Goal: Task Accomplishment & Management: Use online tool/utility

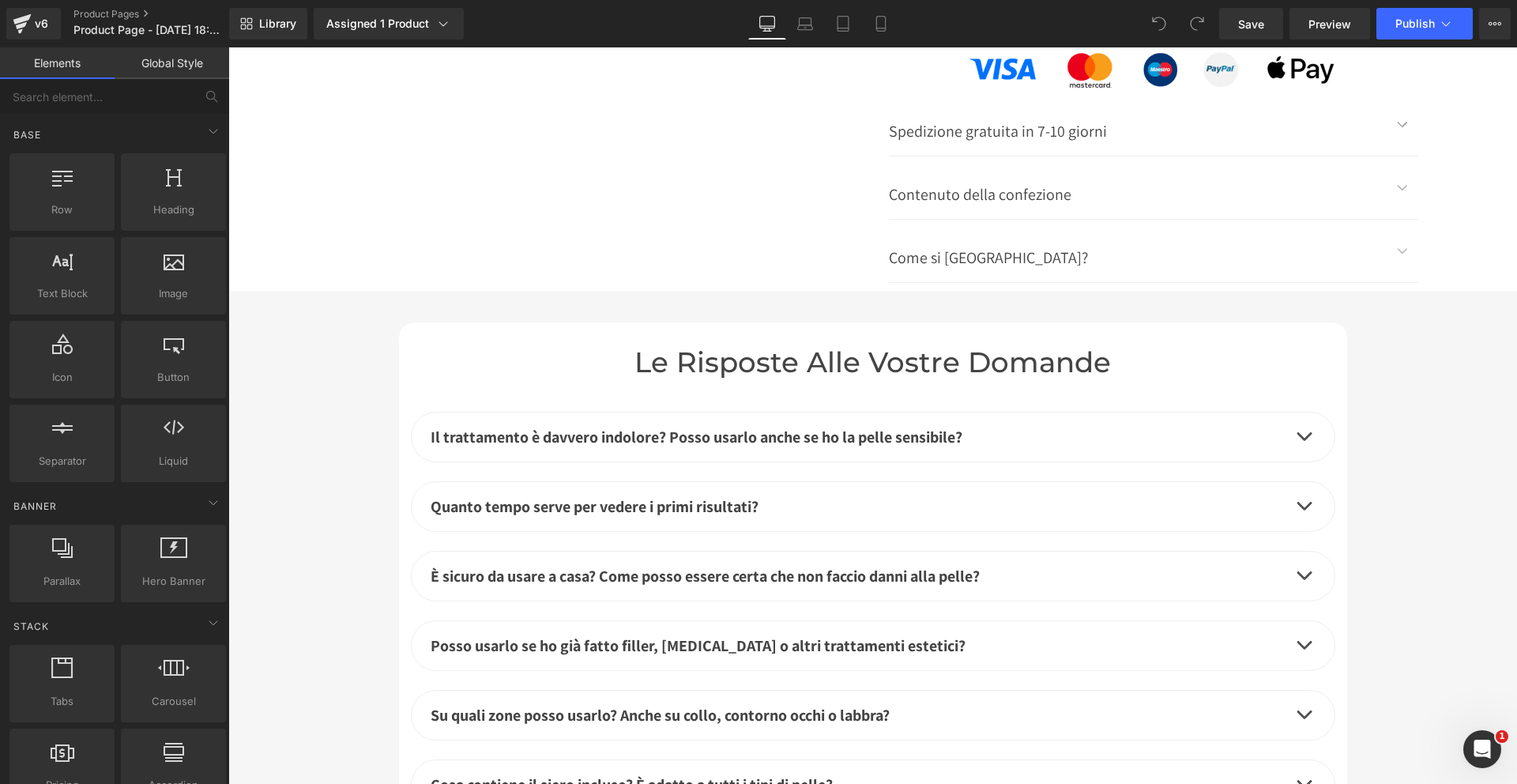
scroll to position [5697, 0]
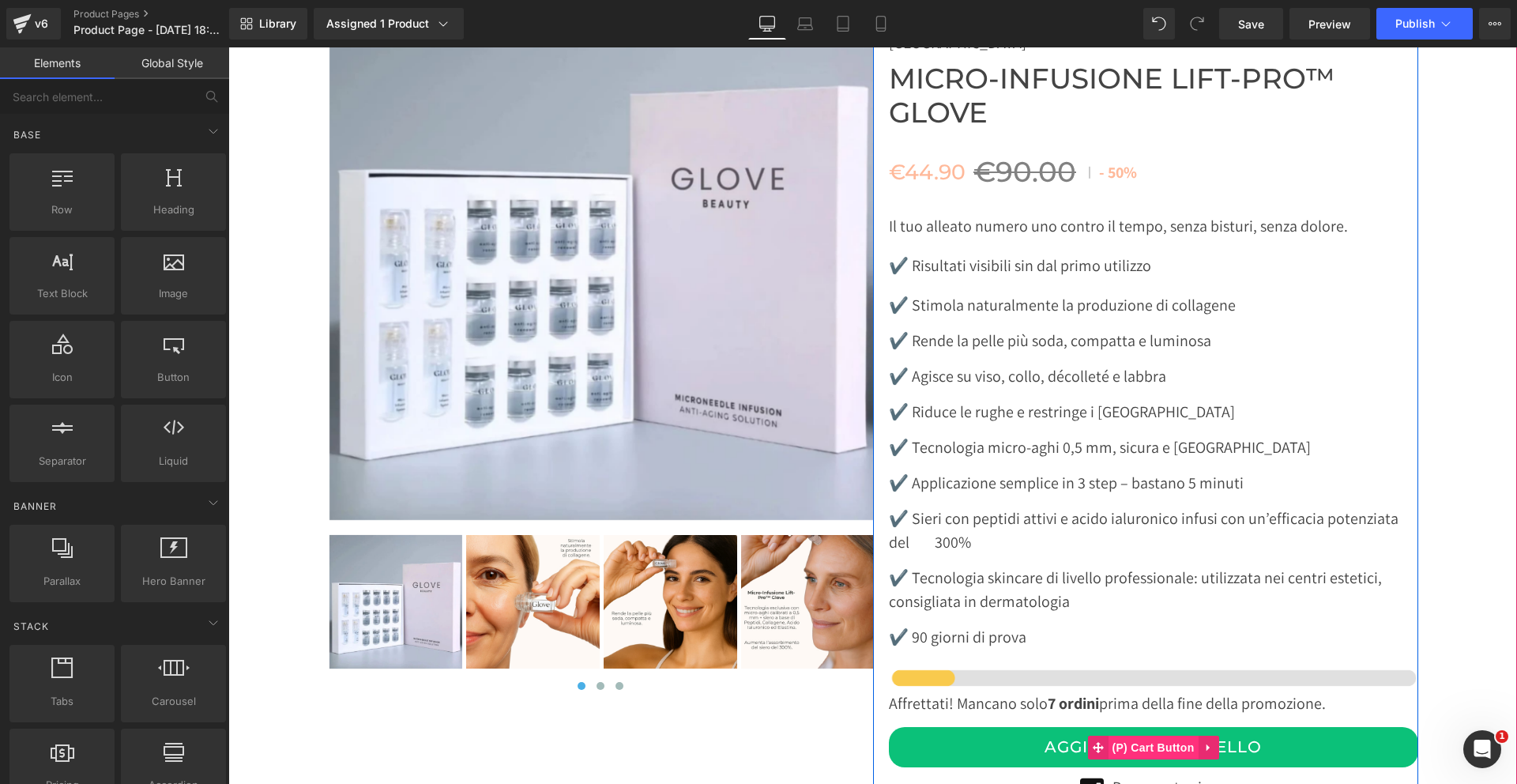
click at [1140, 735] on span "(P) Cart Button" at bounding box center [1153, 747] width 90 height 23
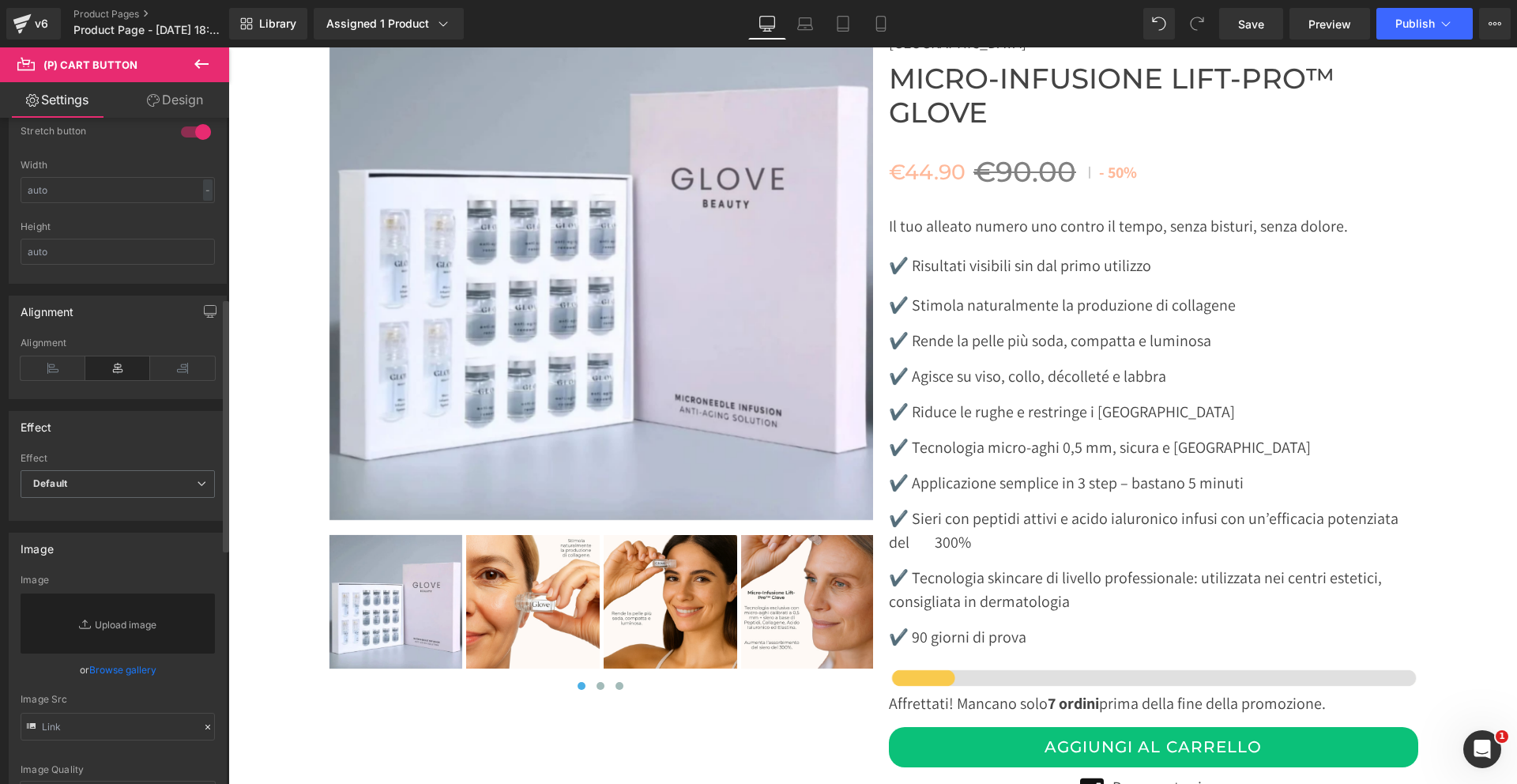
scroll to position [0, 0]
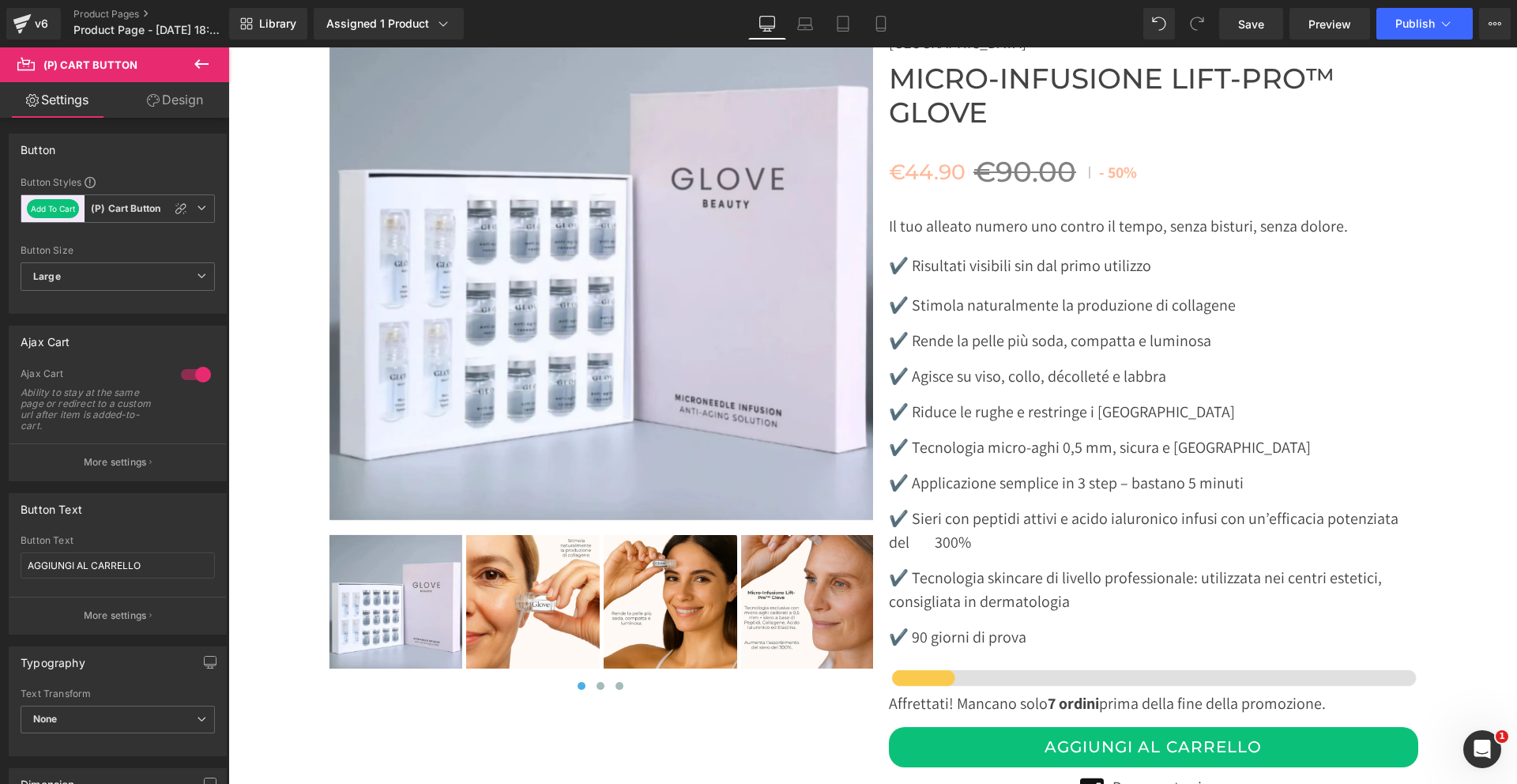
click at [167, 109] on link "Design" at bounding box center [175, 100] width 114 height 36
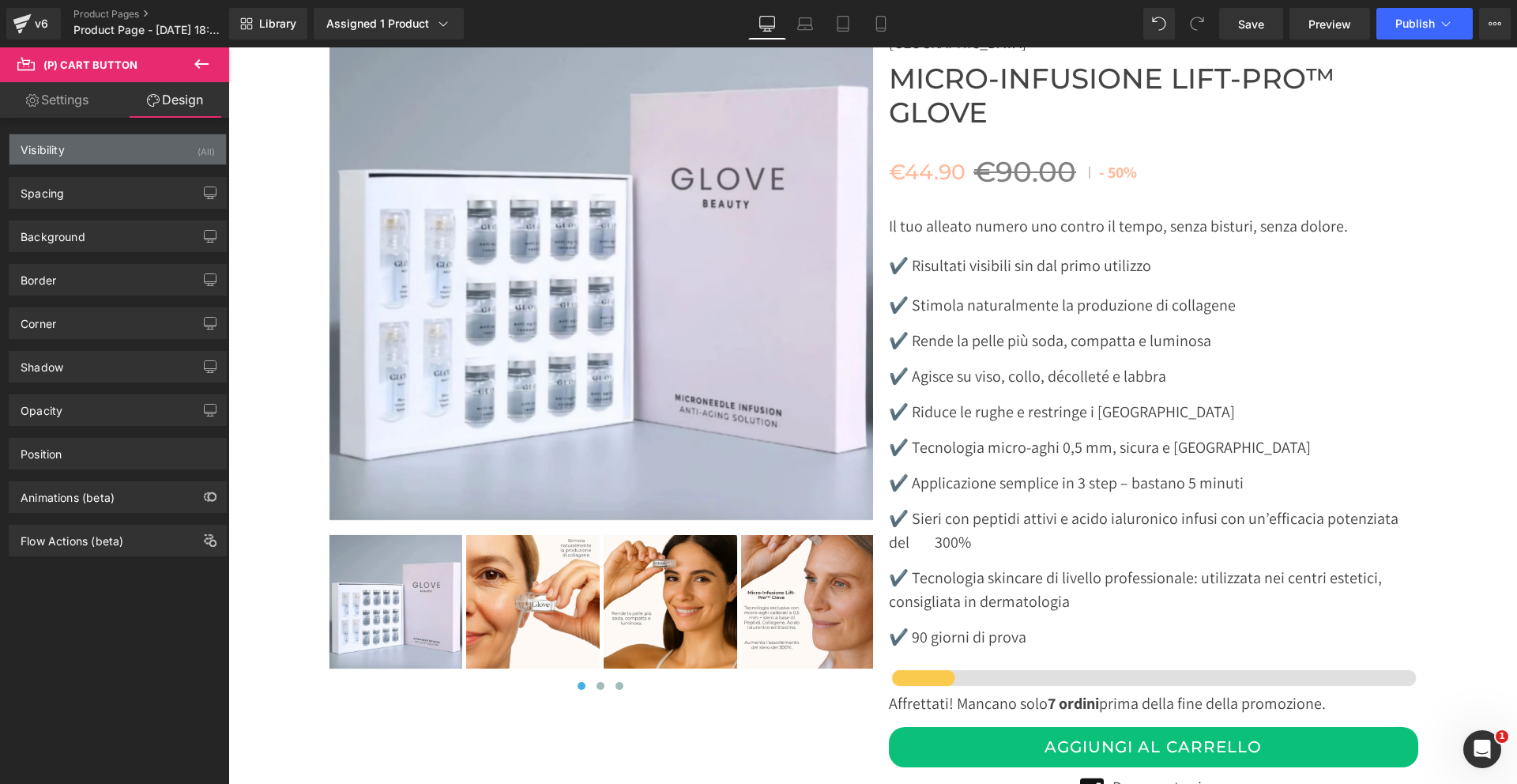
click at [115, 141] on div "Visibility (All)" at bounding box center [117, 149] width 216 height 30
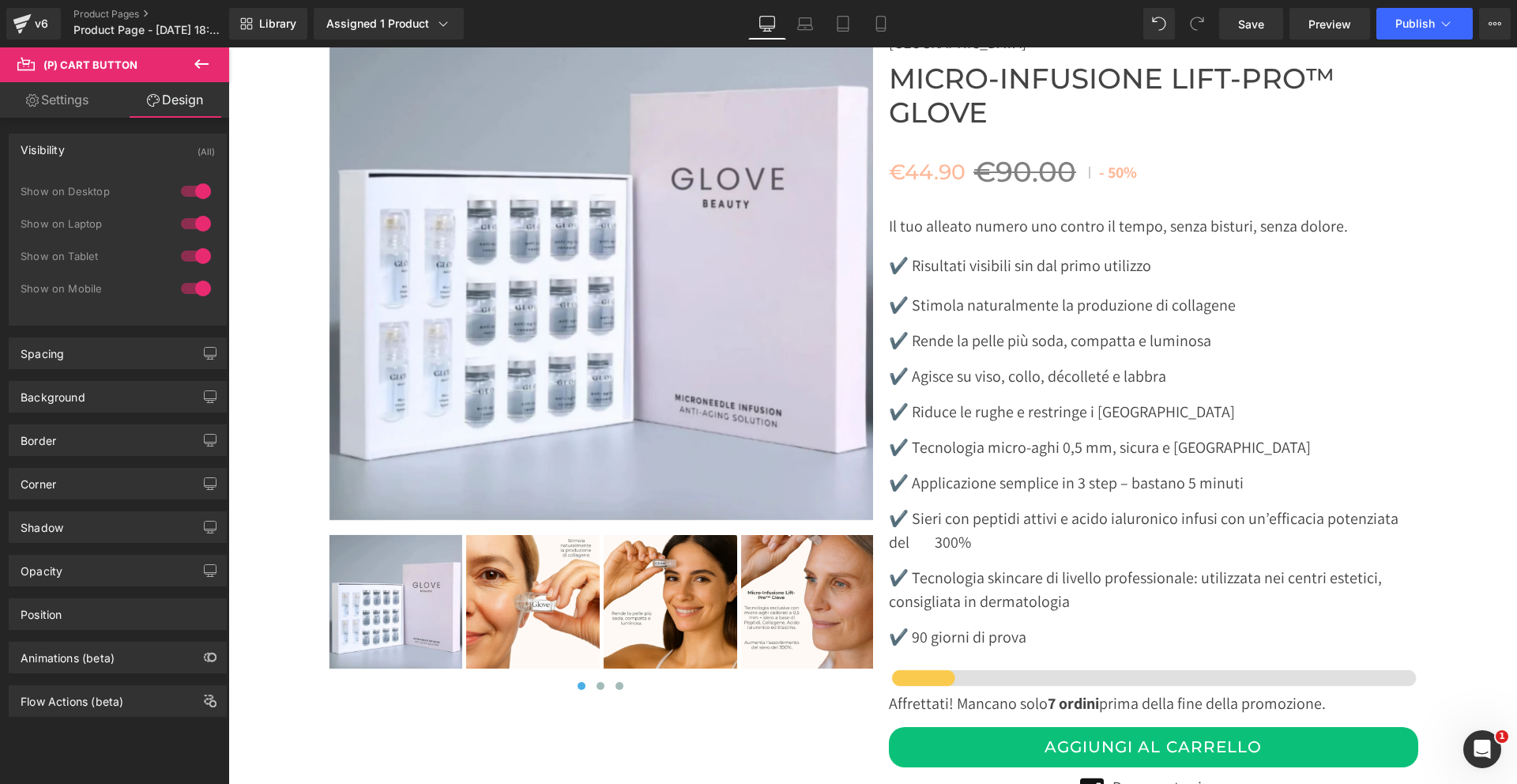
click at [115, 141] on div "Visibility (All)" at bounding box center [117, 149] width 216 height 30
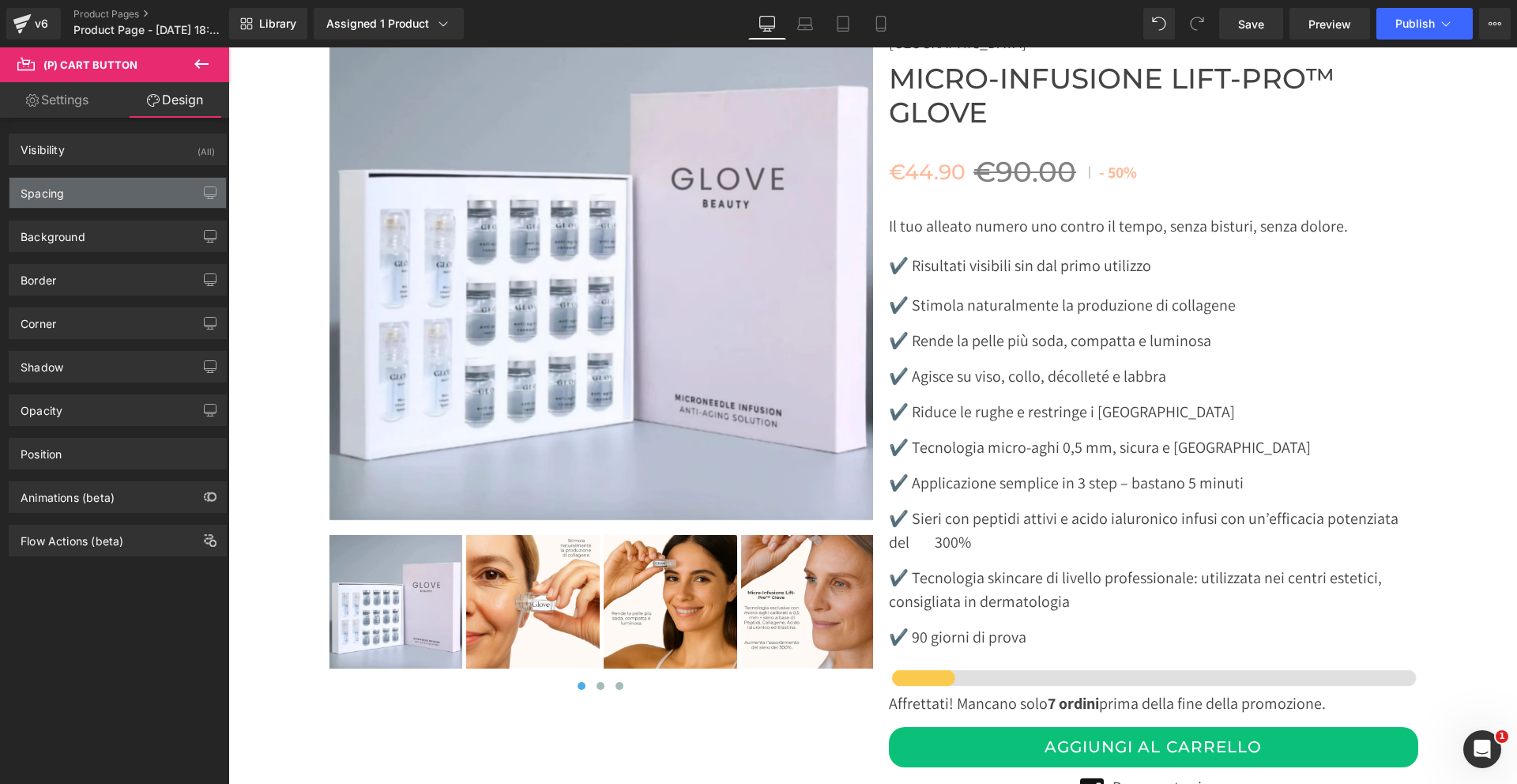
click at [121, 200] on div "Spacing" at bounding box center [117, 193] width 216 height 30
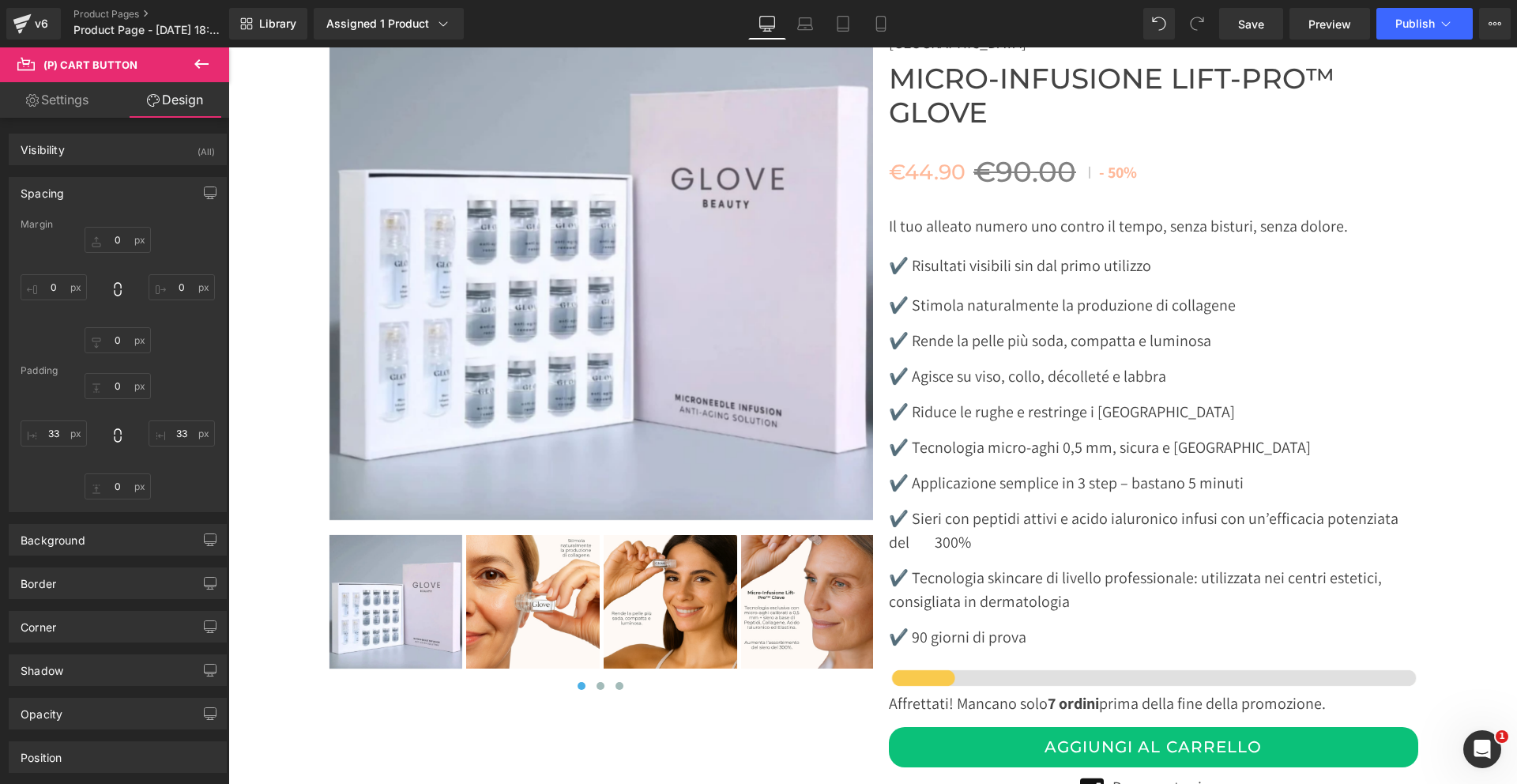
click at [121, 197] on div "Spacing" at bounding box center [117, 193] width 216 height 30
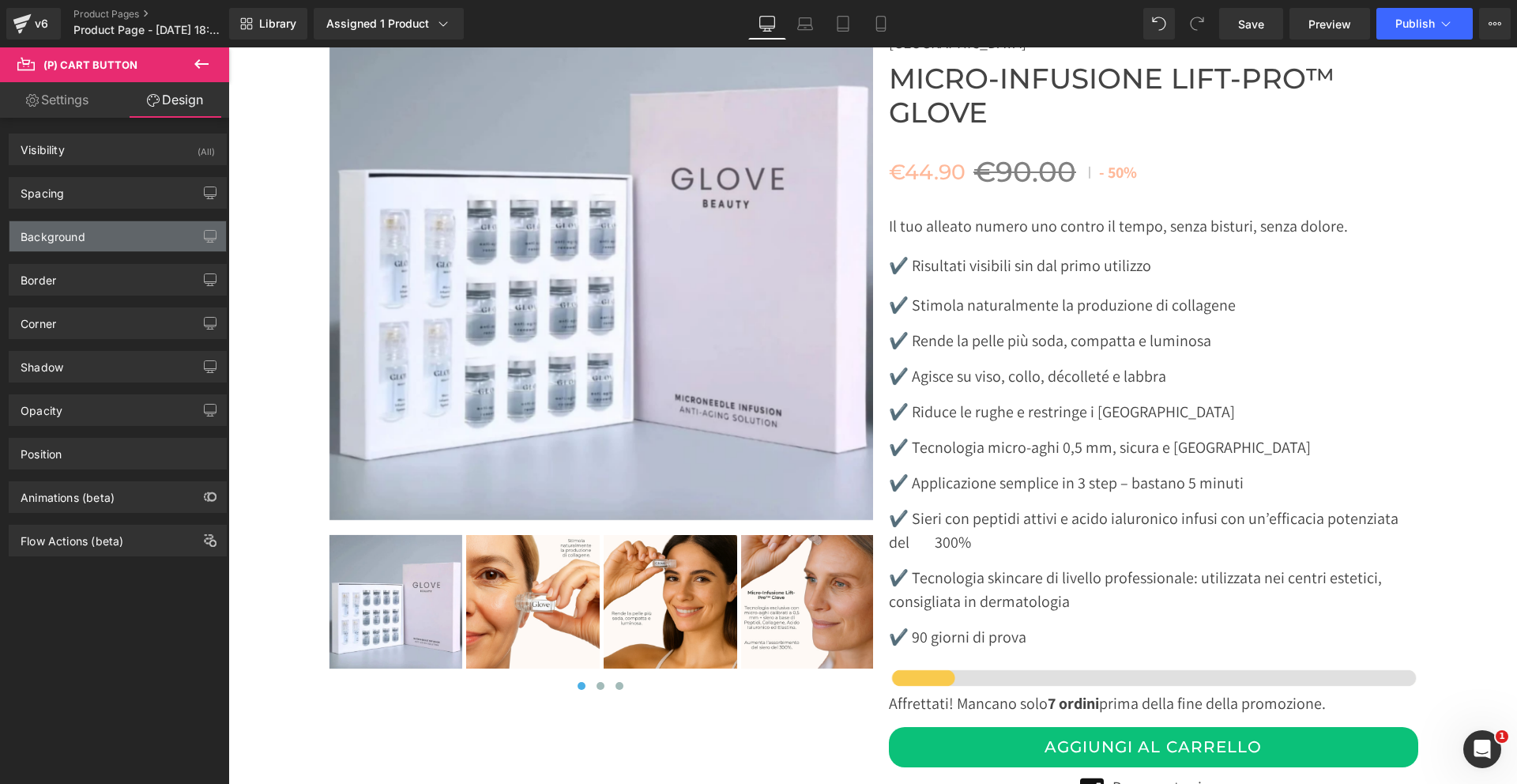
click at [112, 238] on div "Background" at bounding box center [117, 236] width 216 height 30
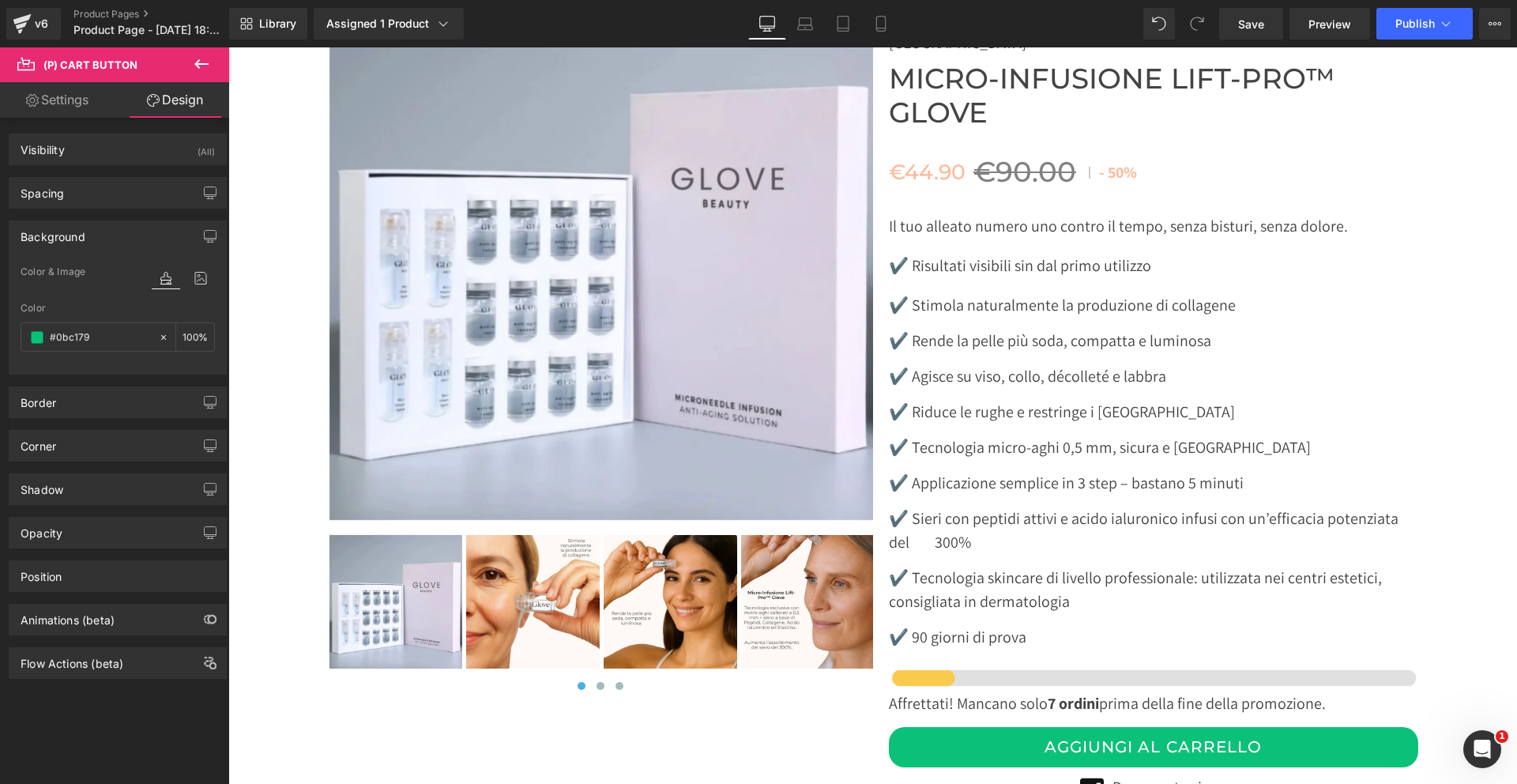
click at [112, 238] on div "Background" at bounding box center [117, 236] width 216 height 30
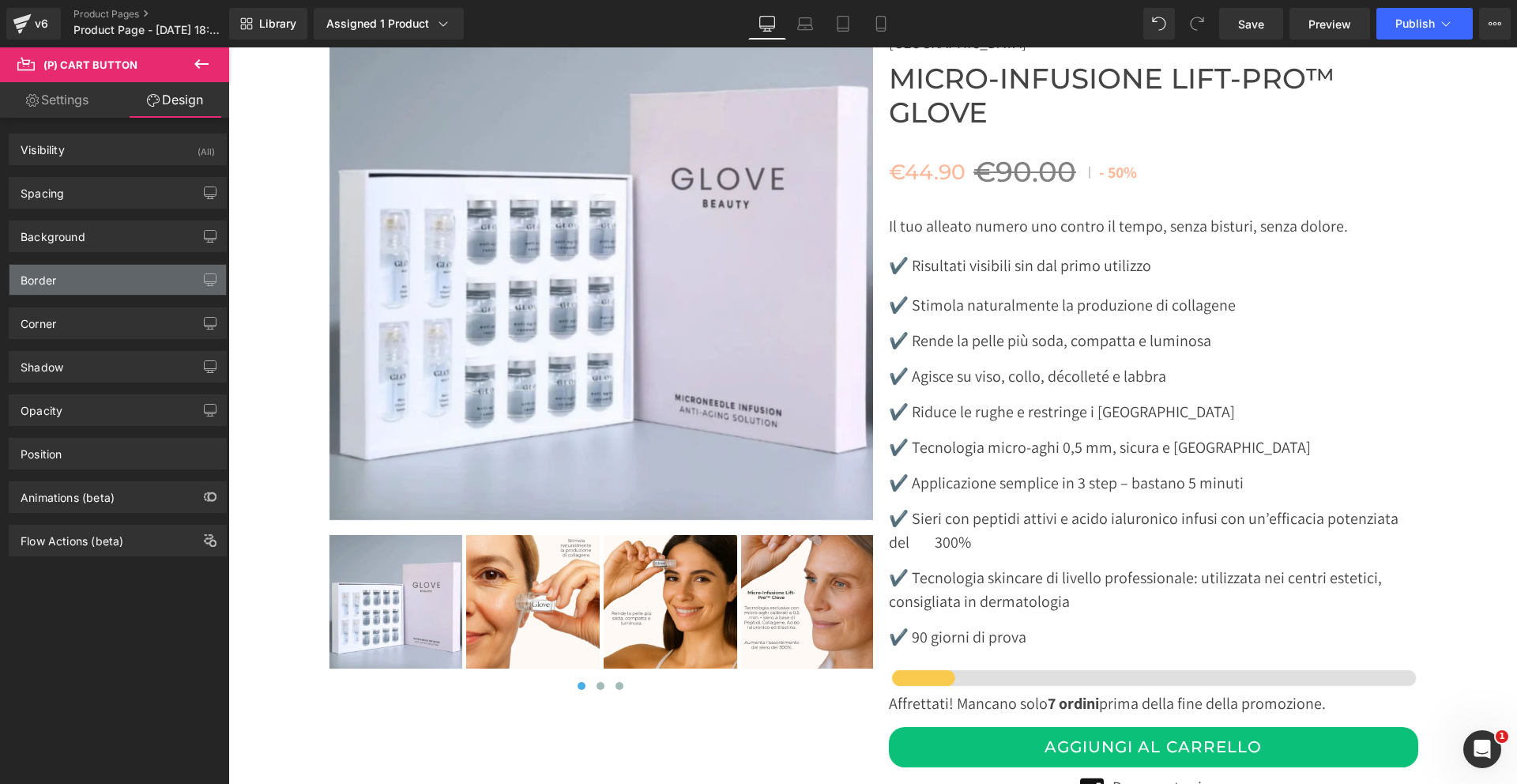
click at [108, 267] on div "Border" at bounding box center [117, 280] width 216 height 30
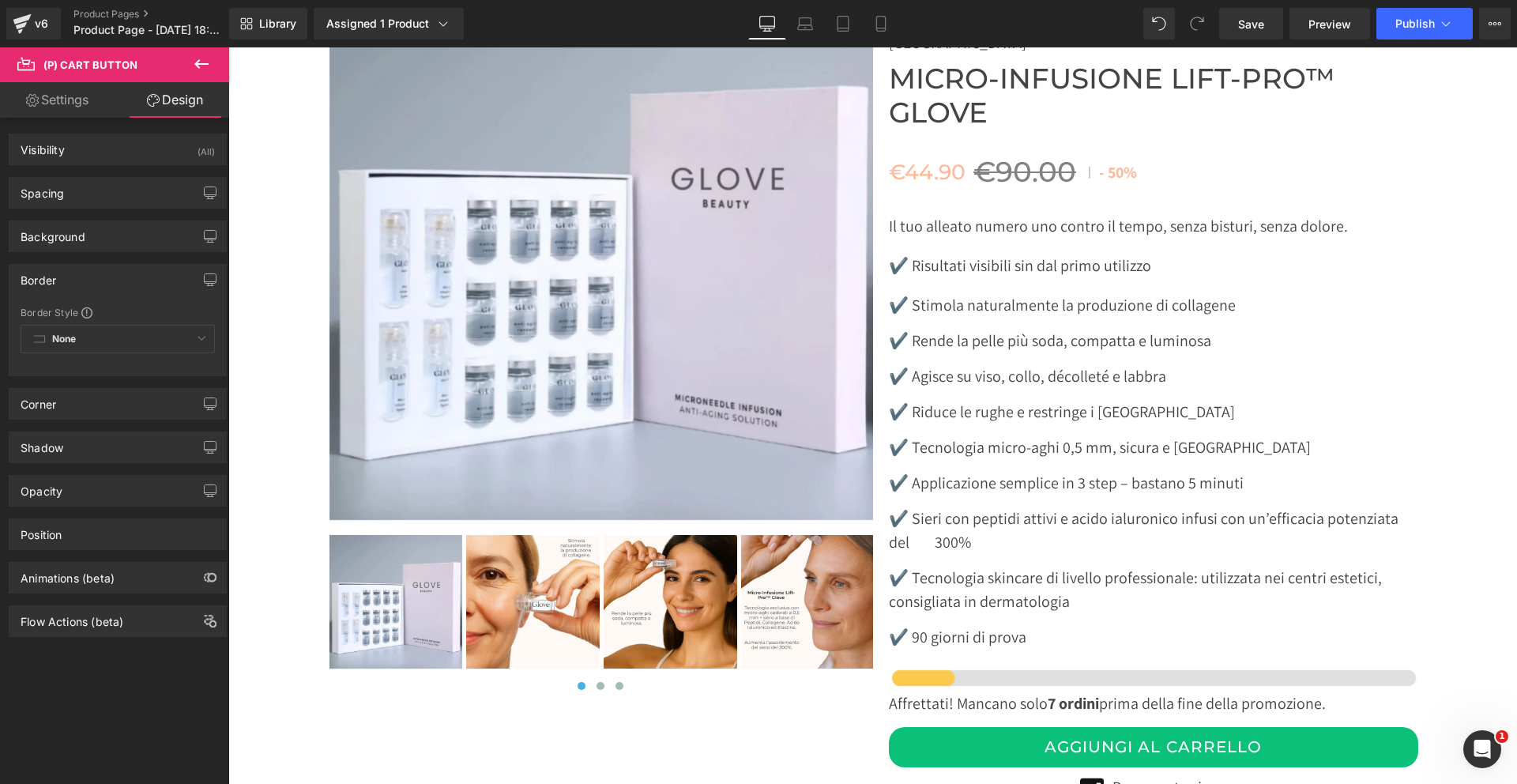
click at [108, 267] on div "Border" at bounding box center [117, 280] width 216 height 30
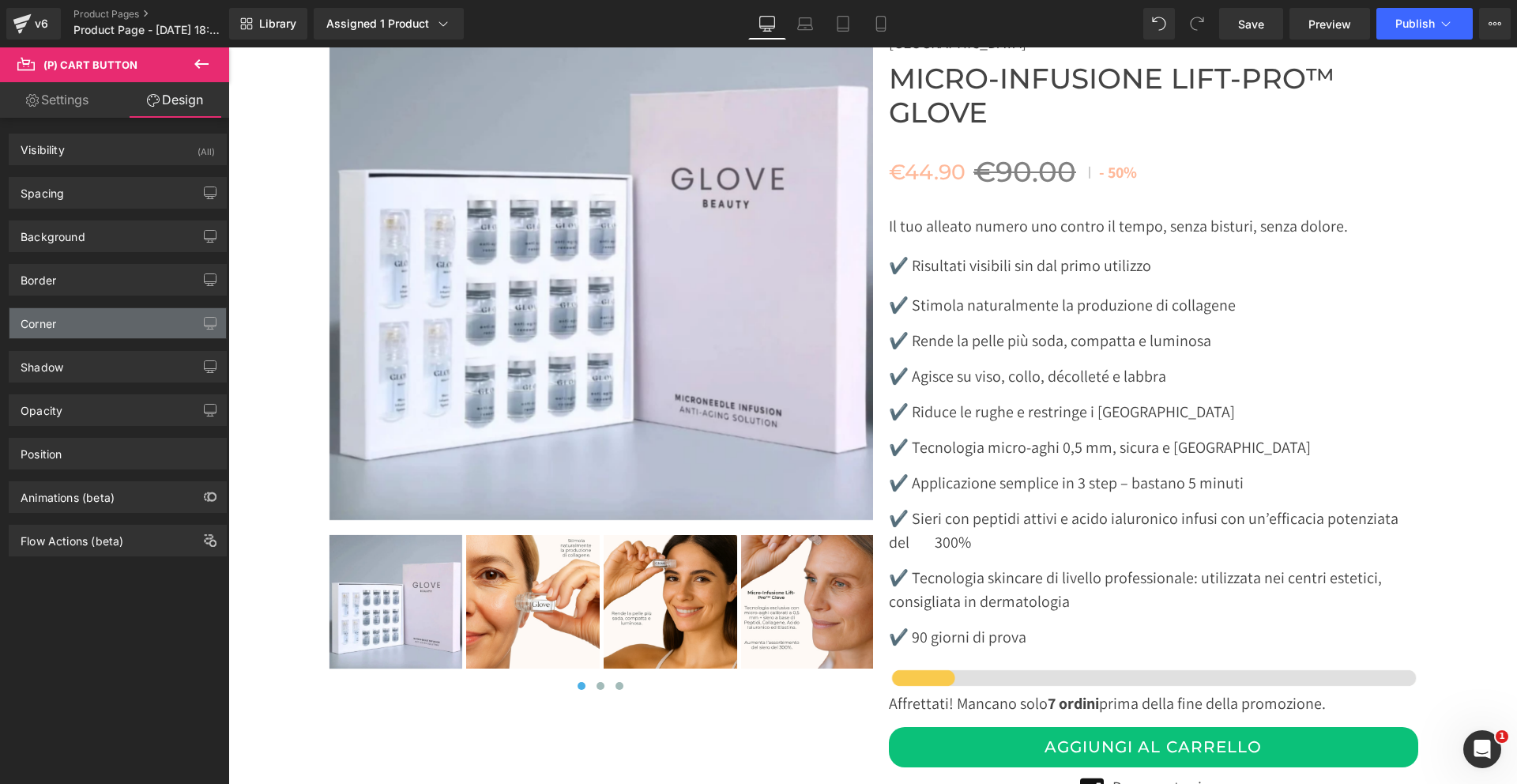
click at [103, 331] on div "Corner" at bounding box center [117, 323] width 216 height 30
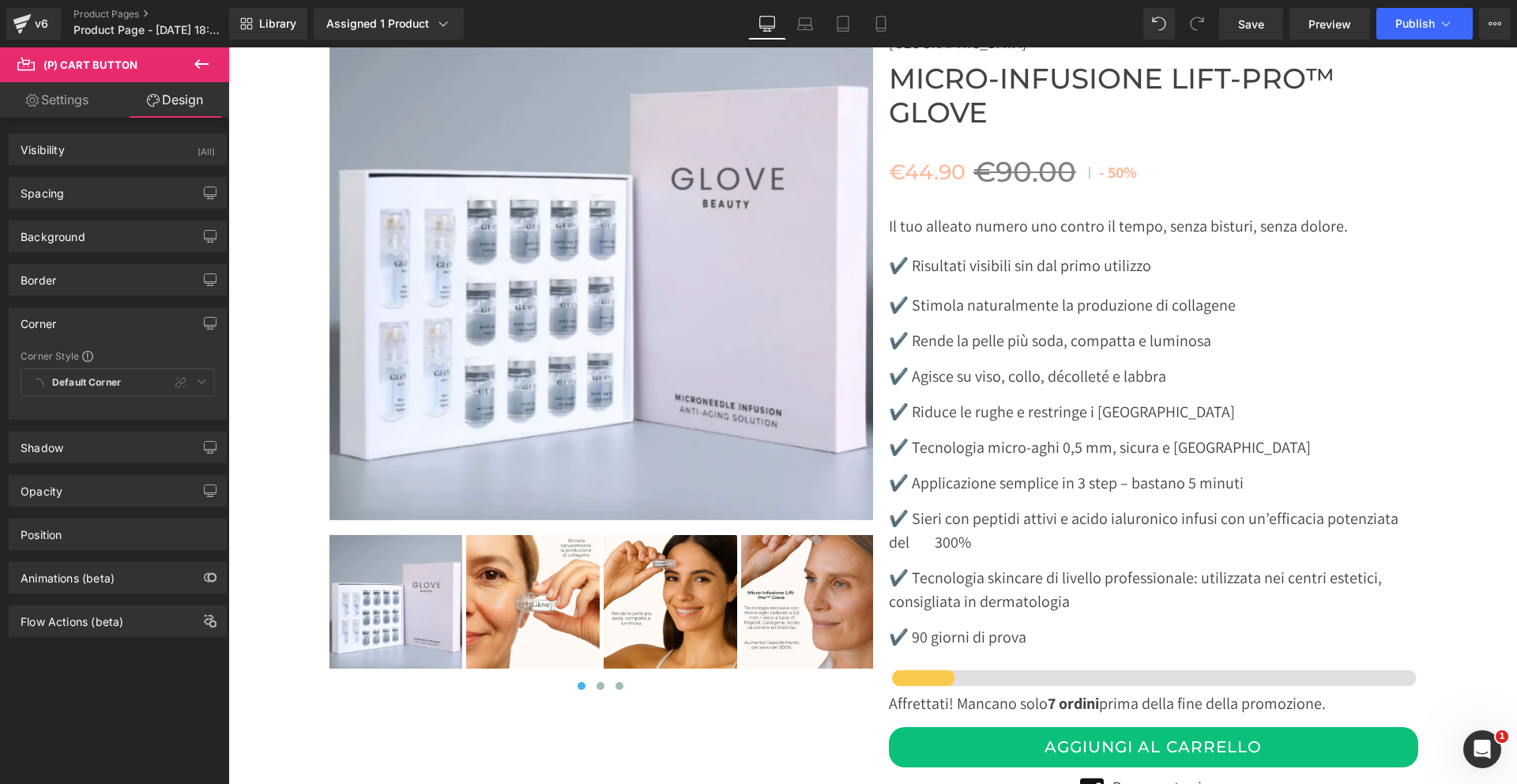
click at [103, 331] on div "Corner" at bounding box center [117, 323] width 216 height 30
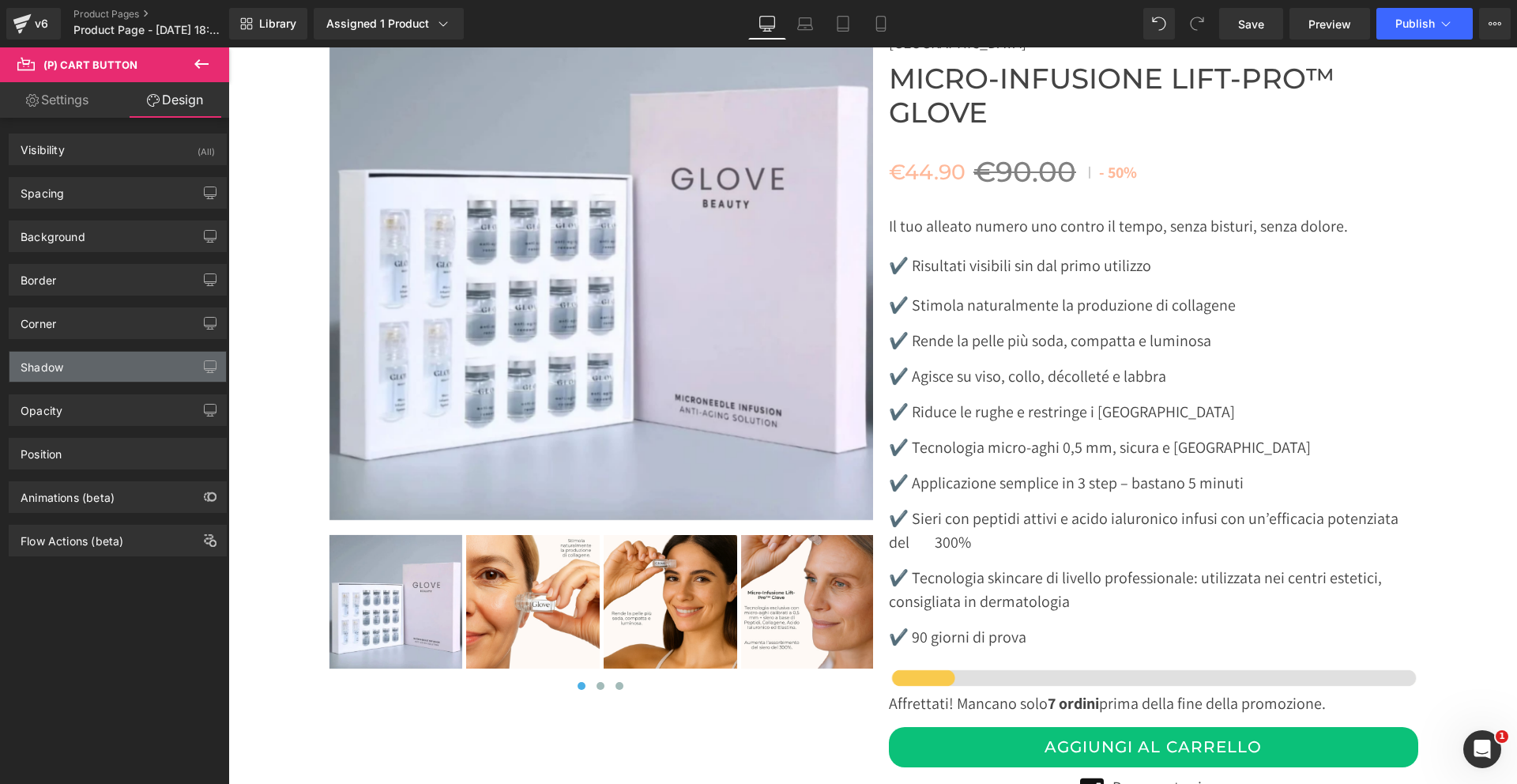
click at [92, 376] on div "Shadow" at bounding box center [117, 366] width 216 height 30
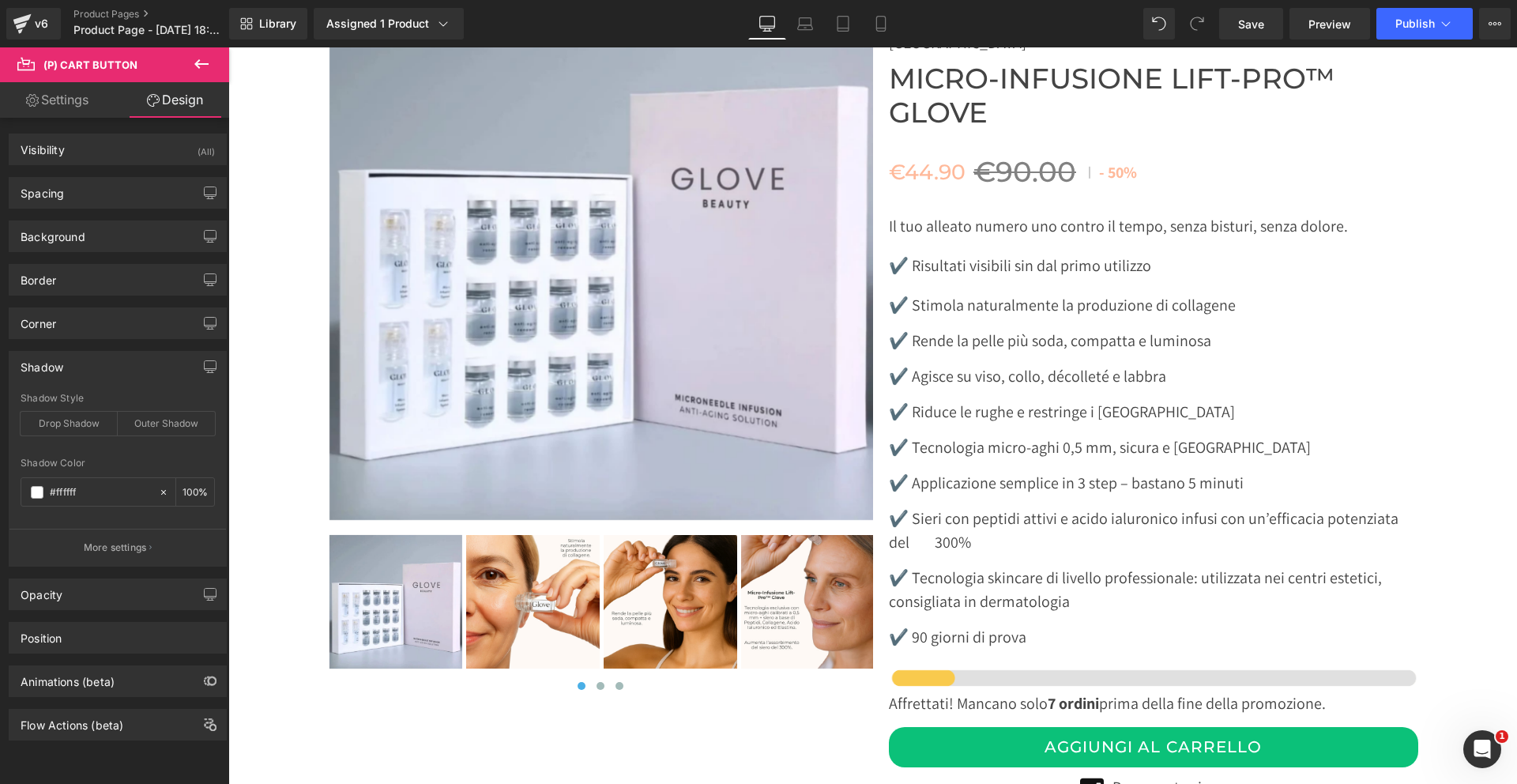
click at [92, 376] on div "Shadow" at bounding box center [117, 366] width 216 height 30
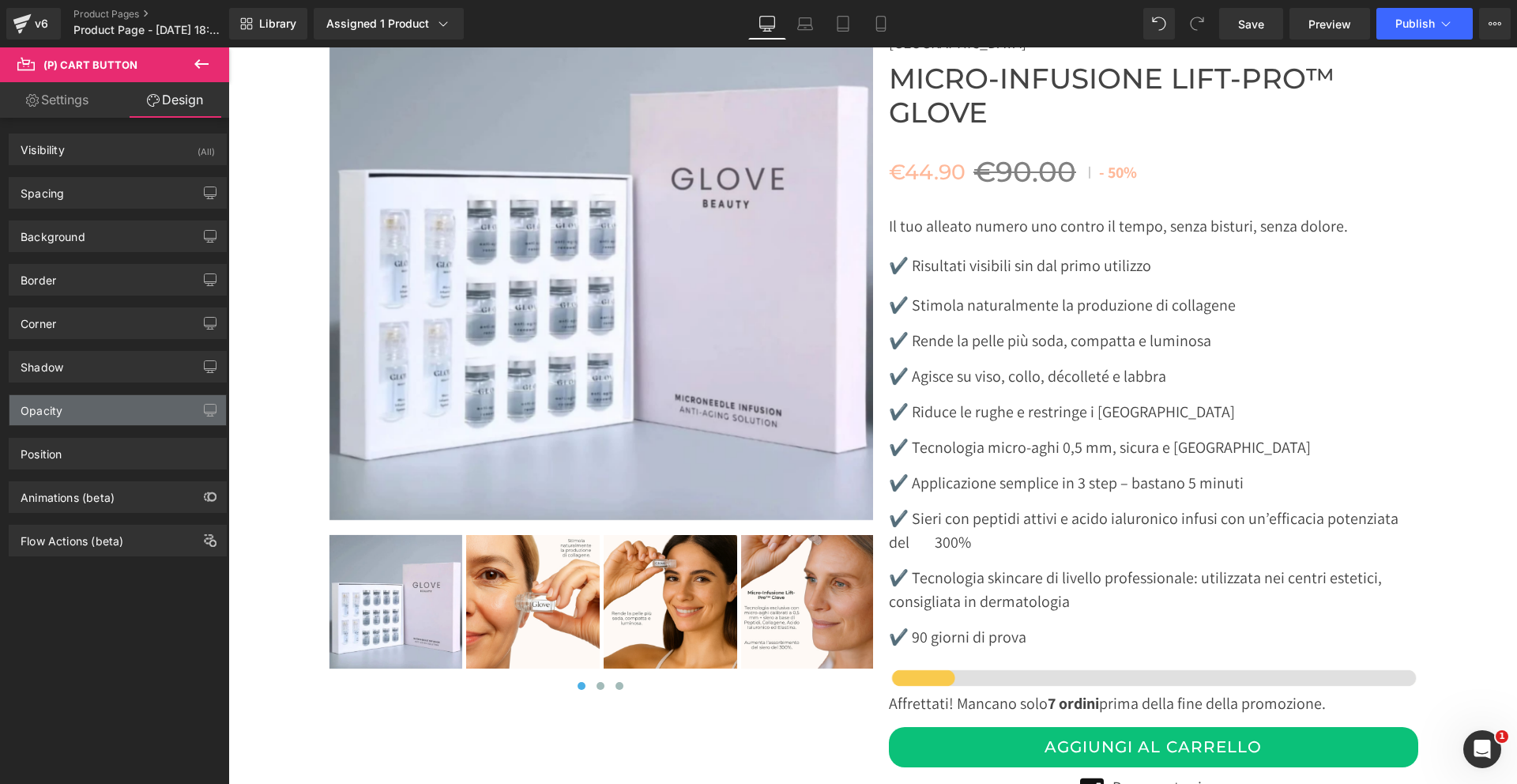
click at [103, 419] on div "Opacity" at bounding box center [117, 410] width 216 height 30
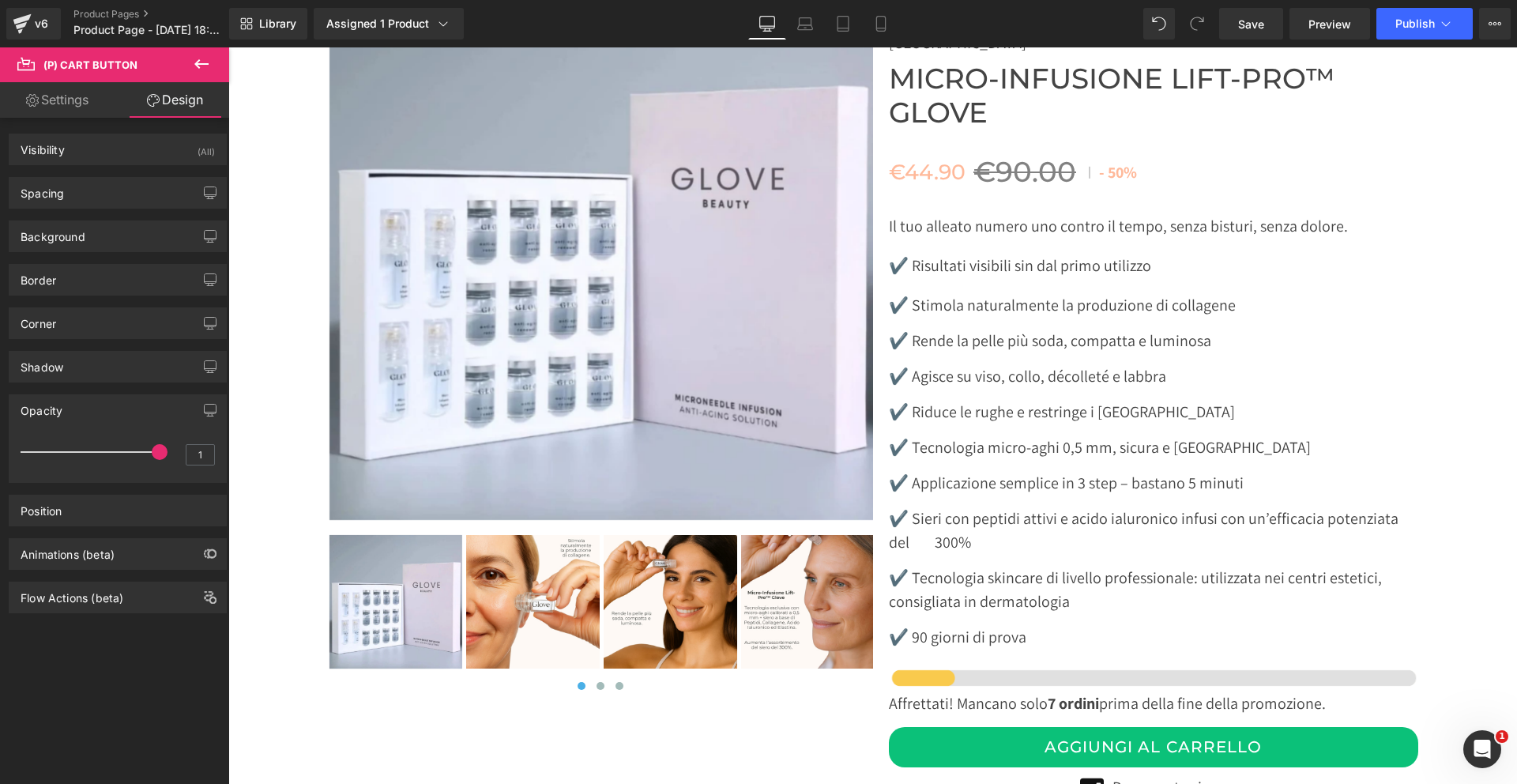
click at [103, 417] on div "Opacity" at bounding box center [117, 410] width 216 height 30
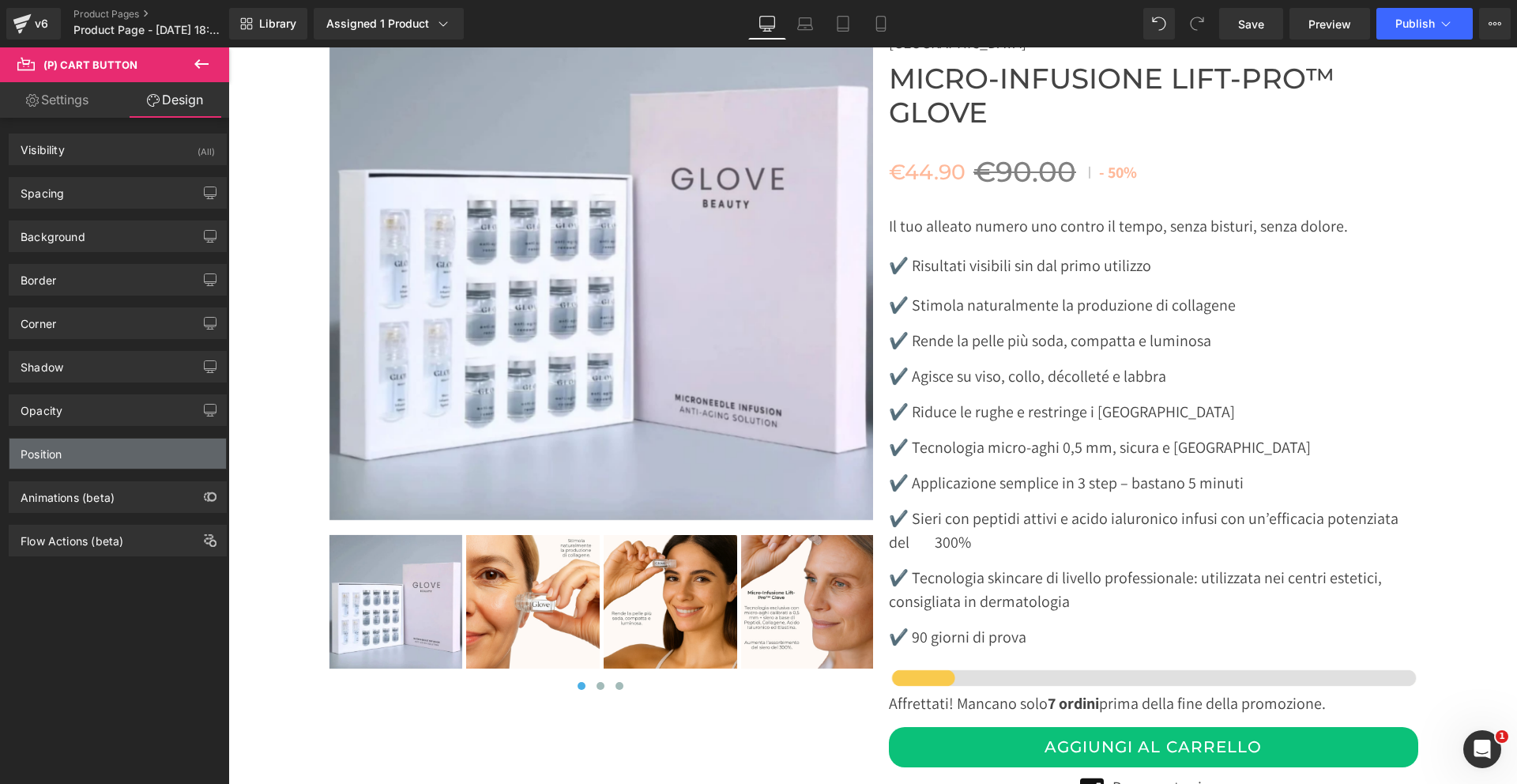
click at [105, 451] on div "Position" at bounding box center [117, 453] width 216 height 30
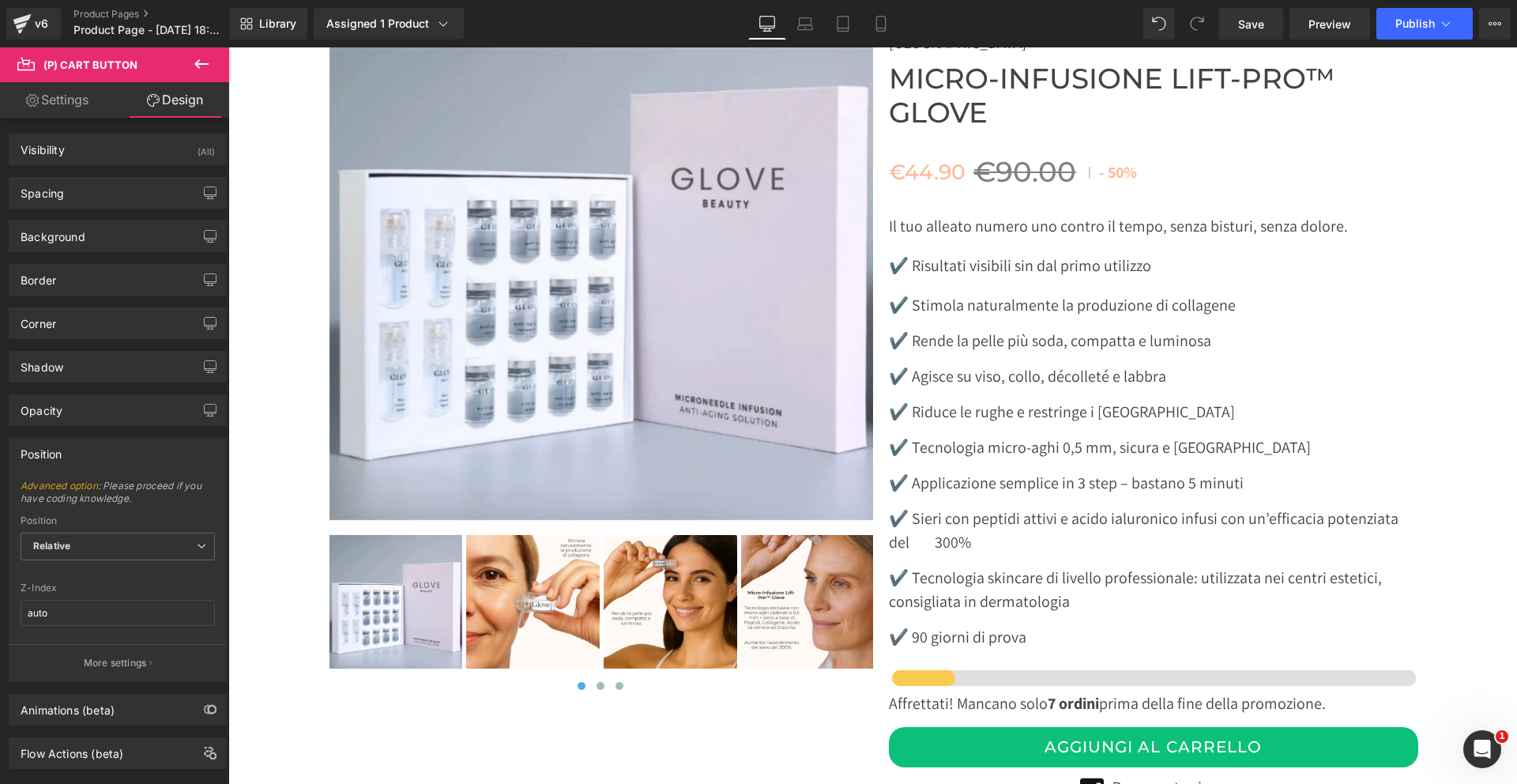
click at [105, 451] on div "Position" at bounding box center [117, 453] width 216 height 30
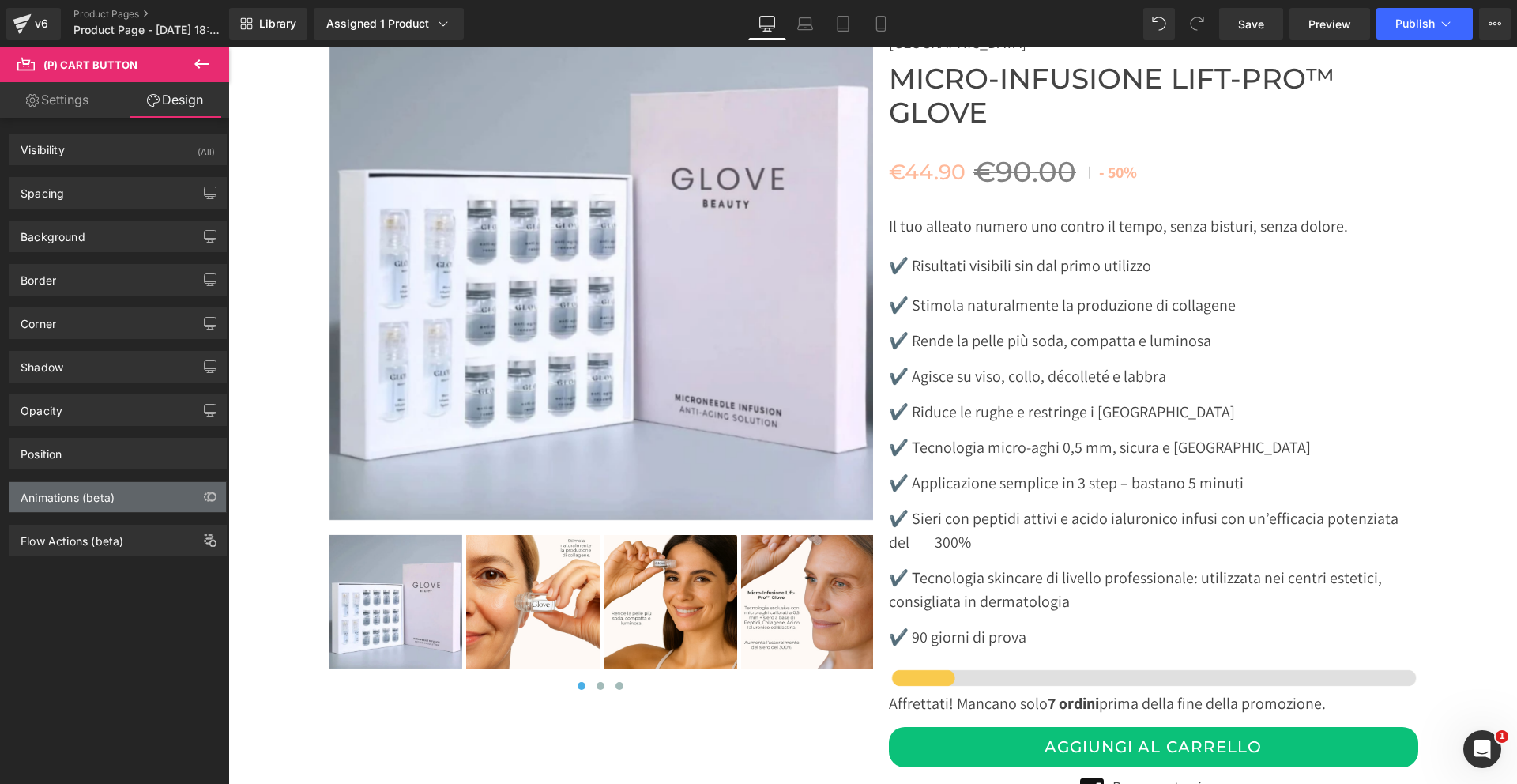
click at [105, 485] on div "Animations (beta)" at bounding box center [67, 494] width 94 height 22
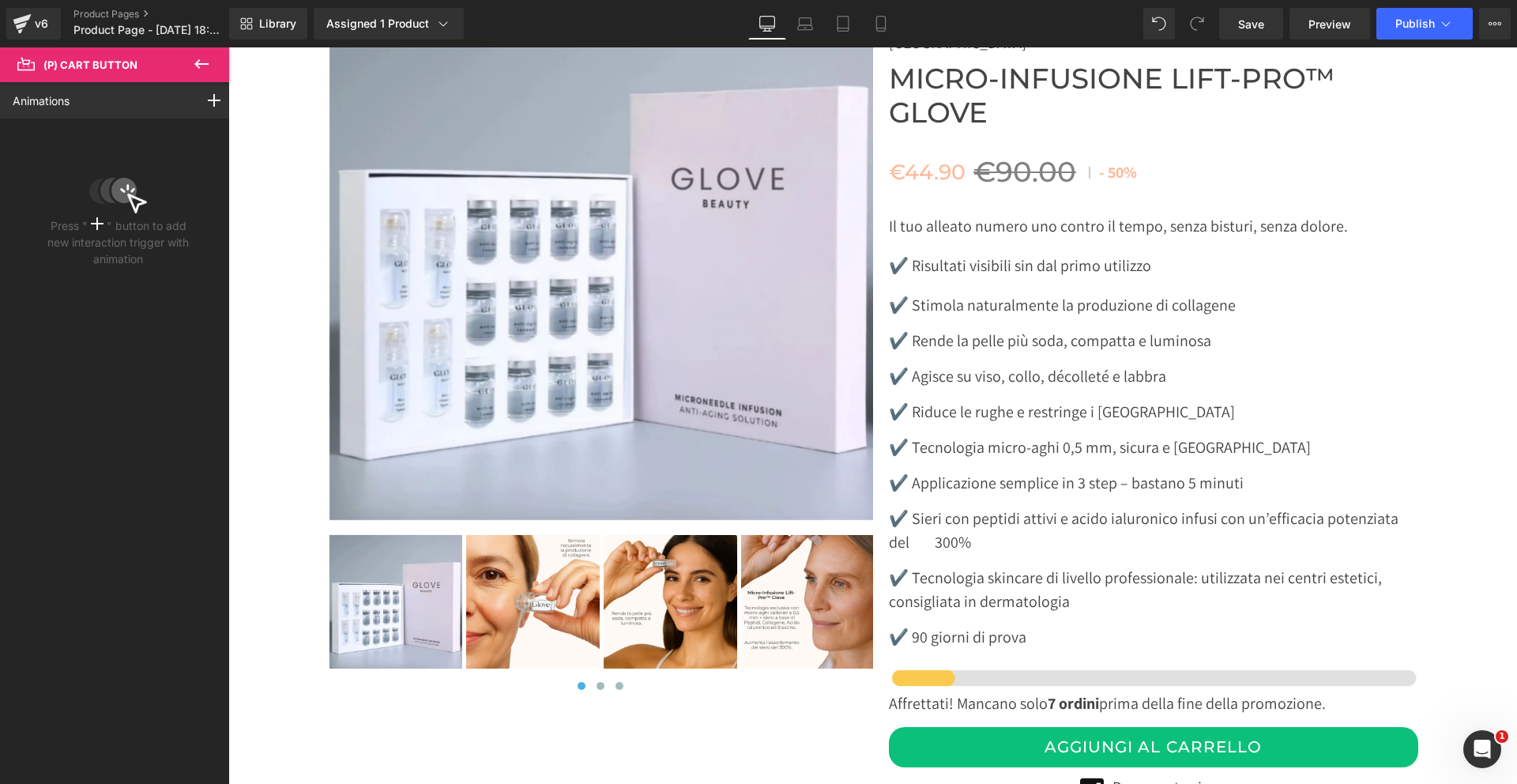
click at [204, 55] on icon at bounding box center [201, 64] width 19 height 19
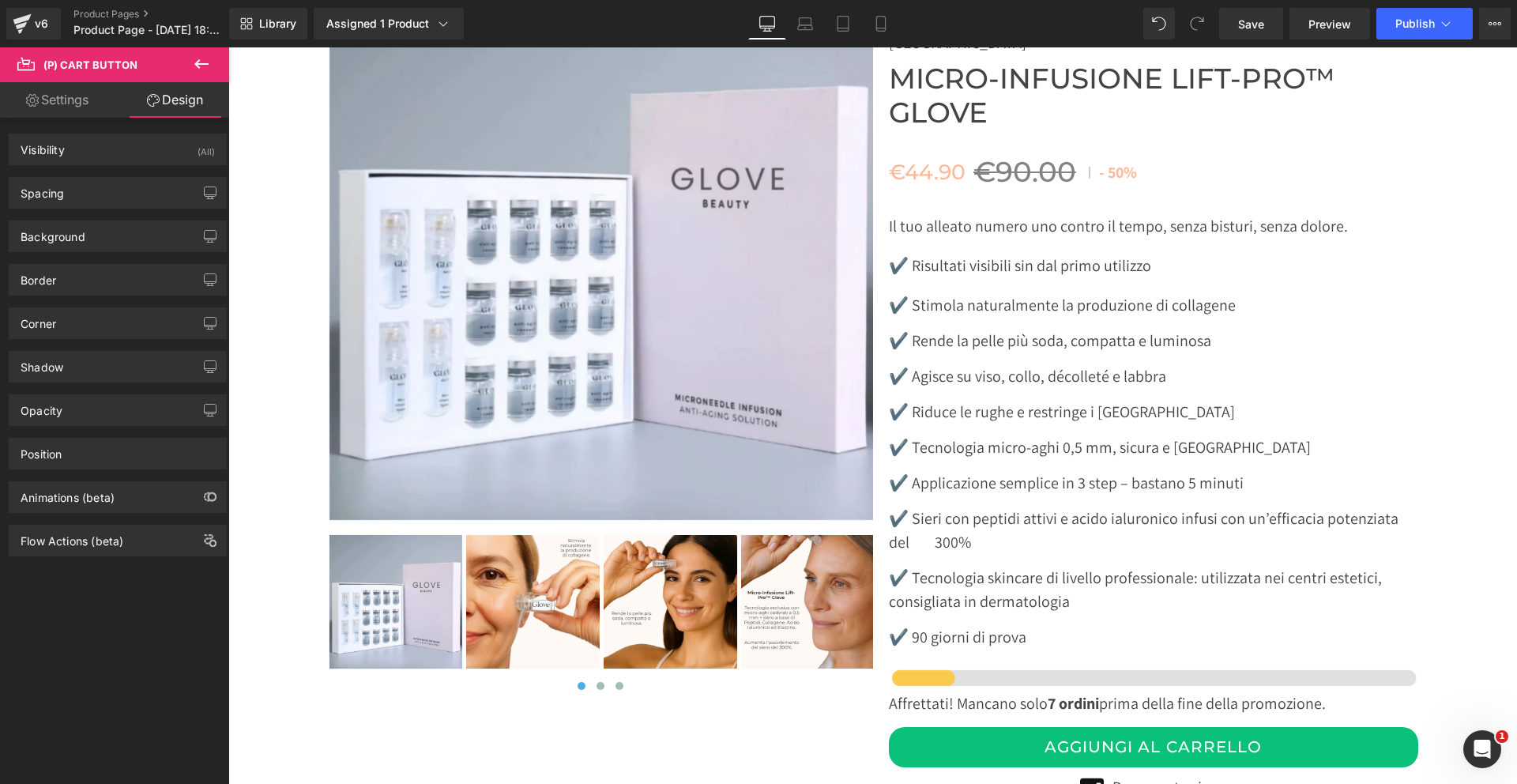
click at [71, 103] on link "Settings" at bounding box center [57, 100] width 114 height 36
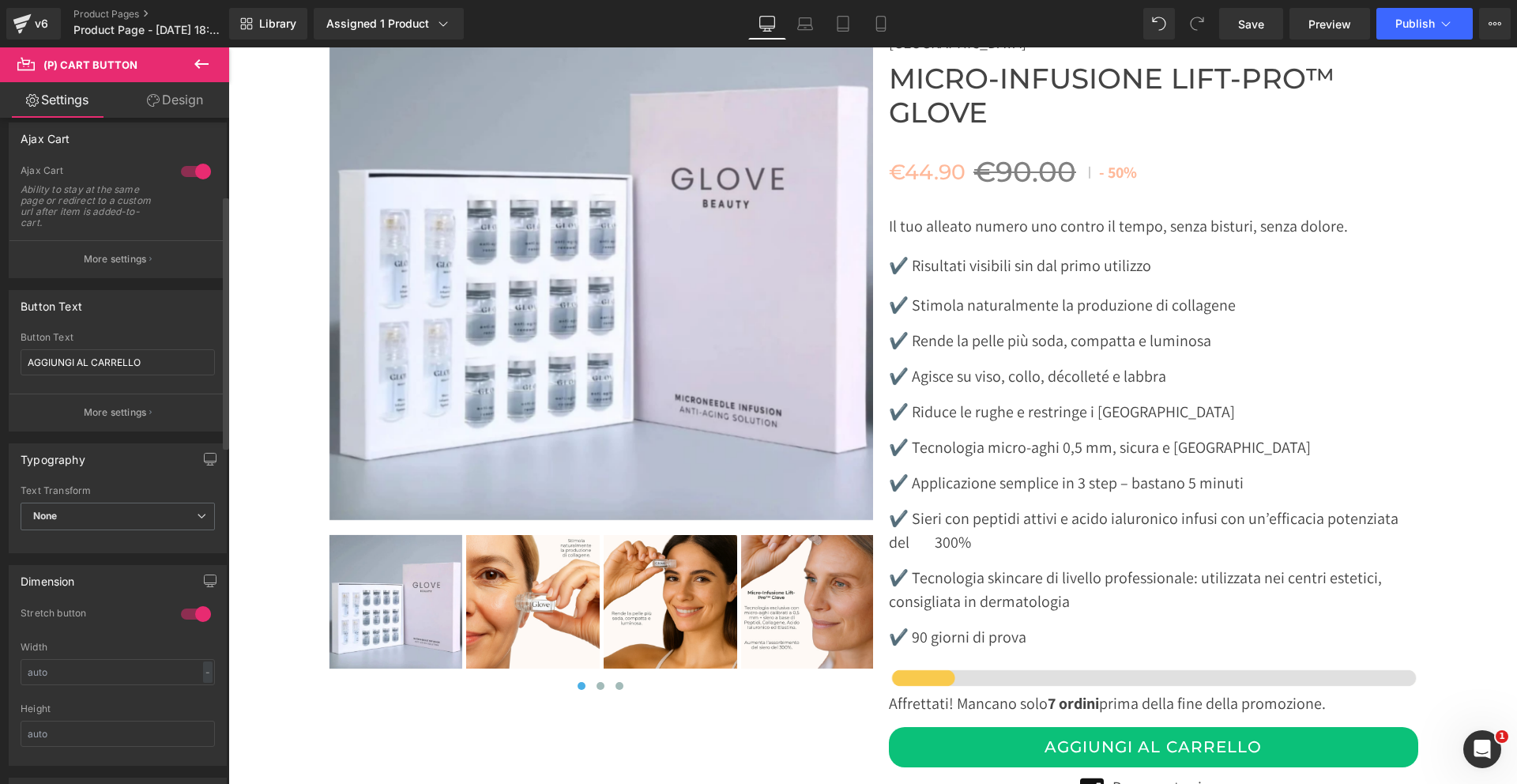
scroll to position [204, 0]
click at [112, 407] on p "More settings" at bounding box center [114, 411] width 63 height 14
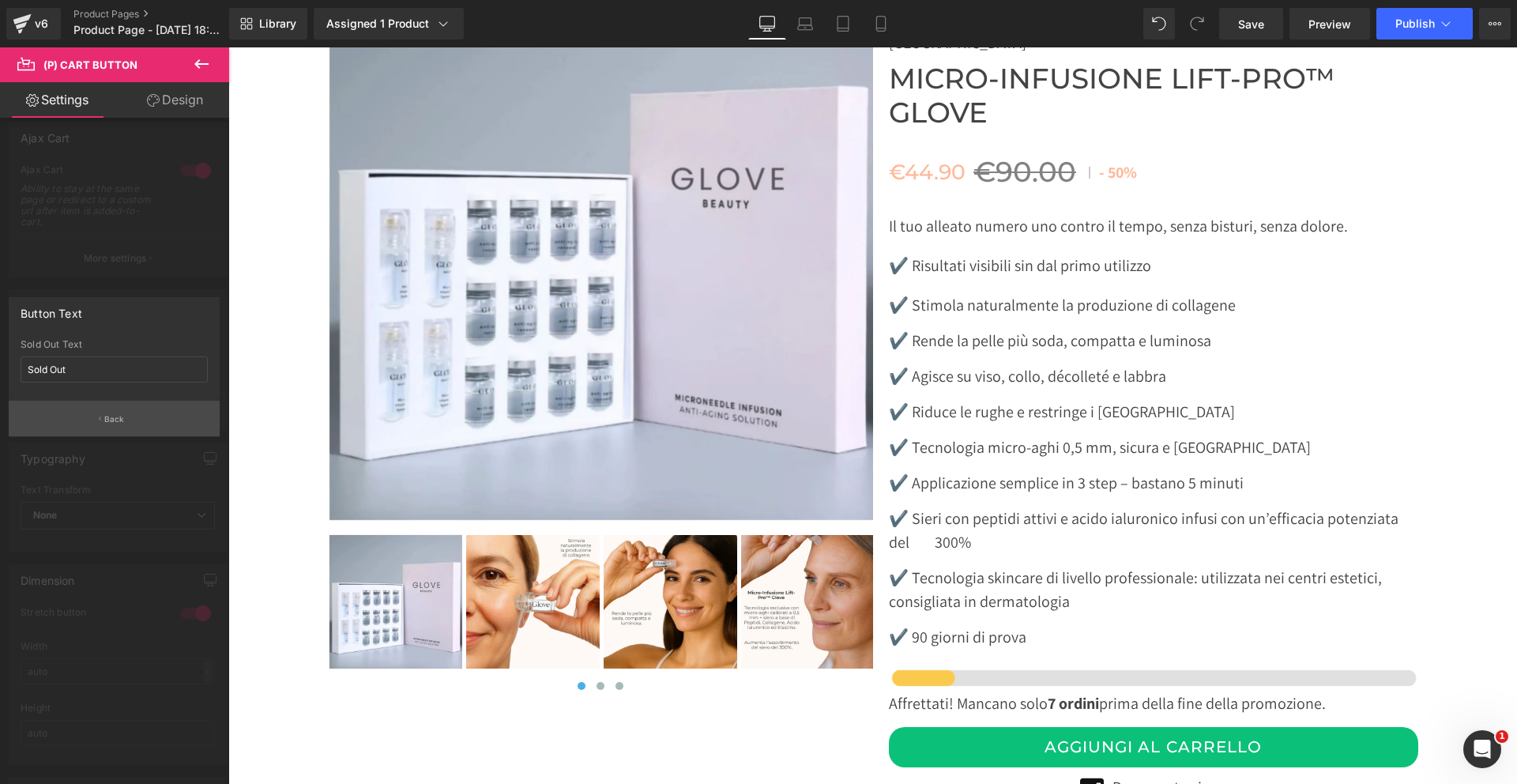
click at [128, 418] on button "Back" at bounding box center [113, 419] width 211 height 36
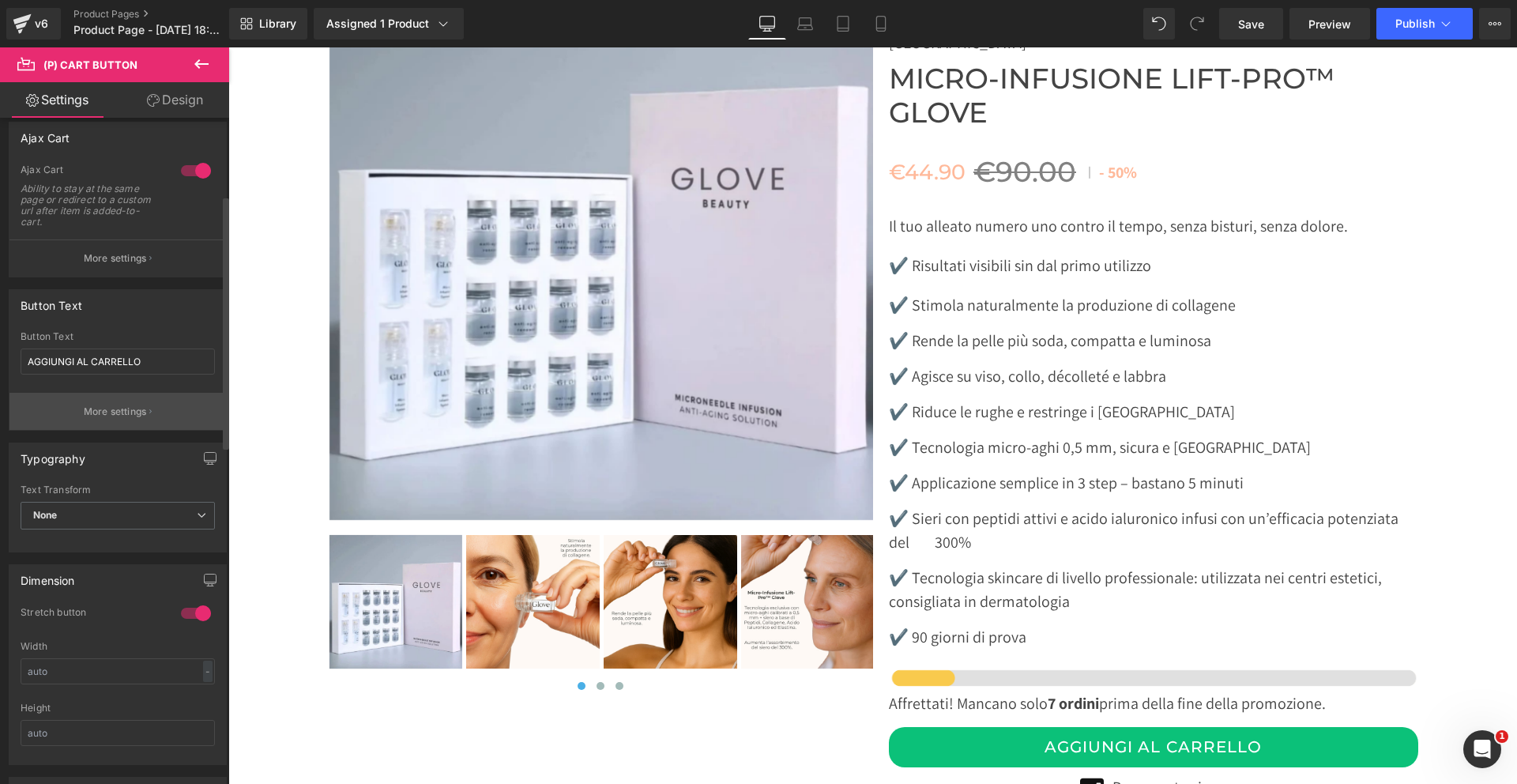
click at [139, 407] on p "More settings" at bounding box center [114, 411] width 63 height 14
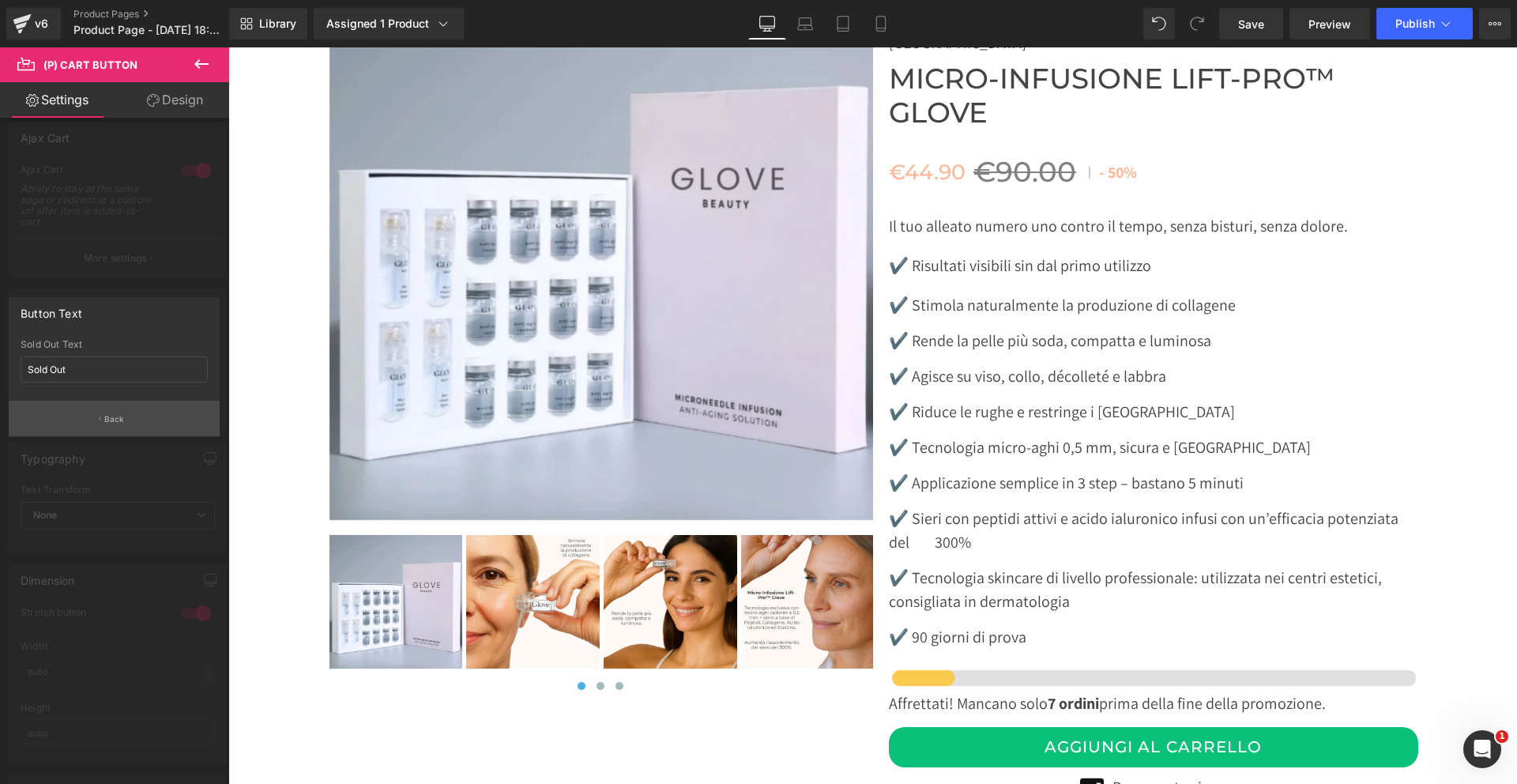
click at [125, 432] on button "Back" at bounding box center [113, 419] width 211 height 36
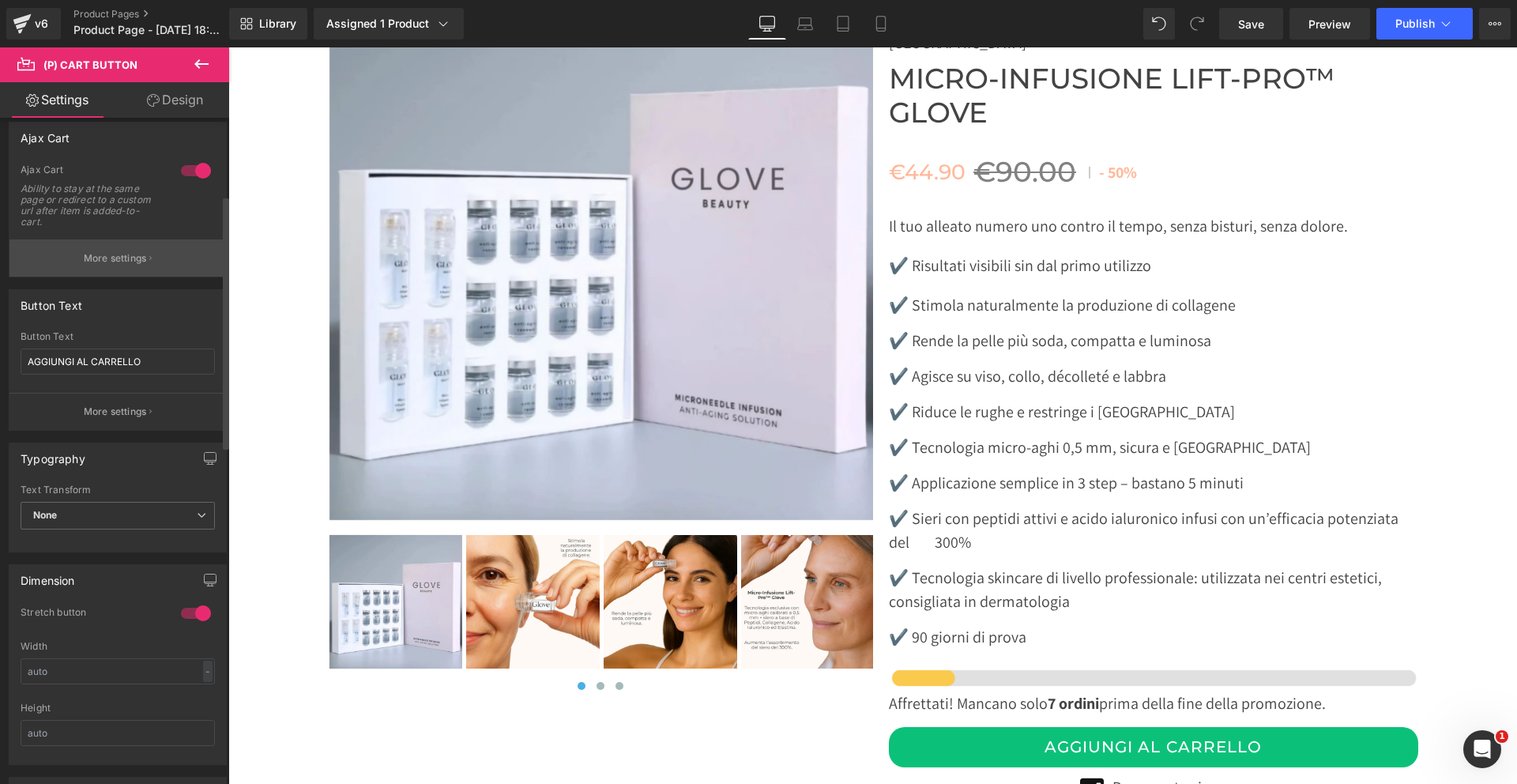
click at [93, 255] on p "More settings" at bounding box center [114, 258] width 63 height 14
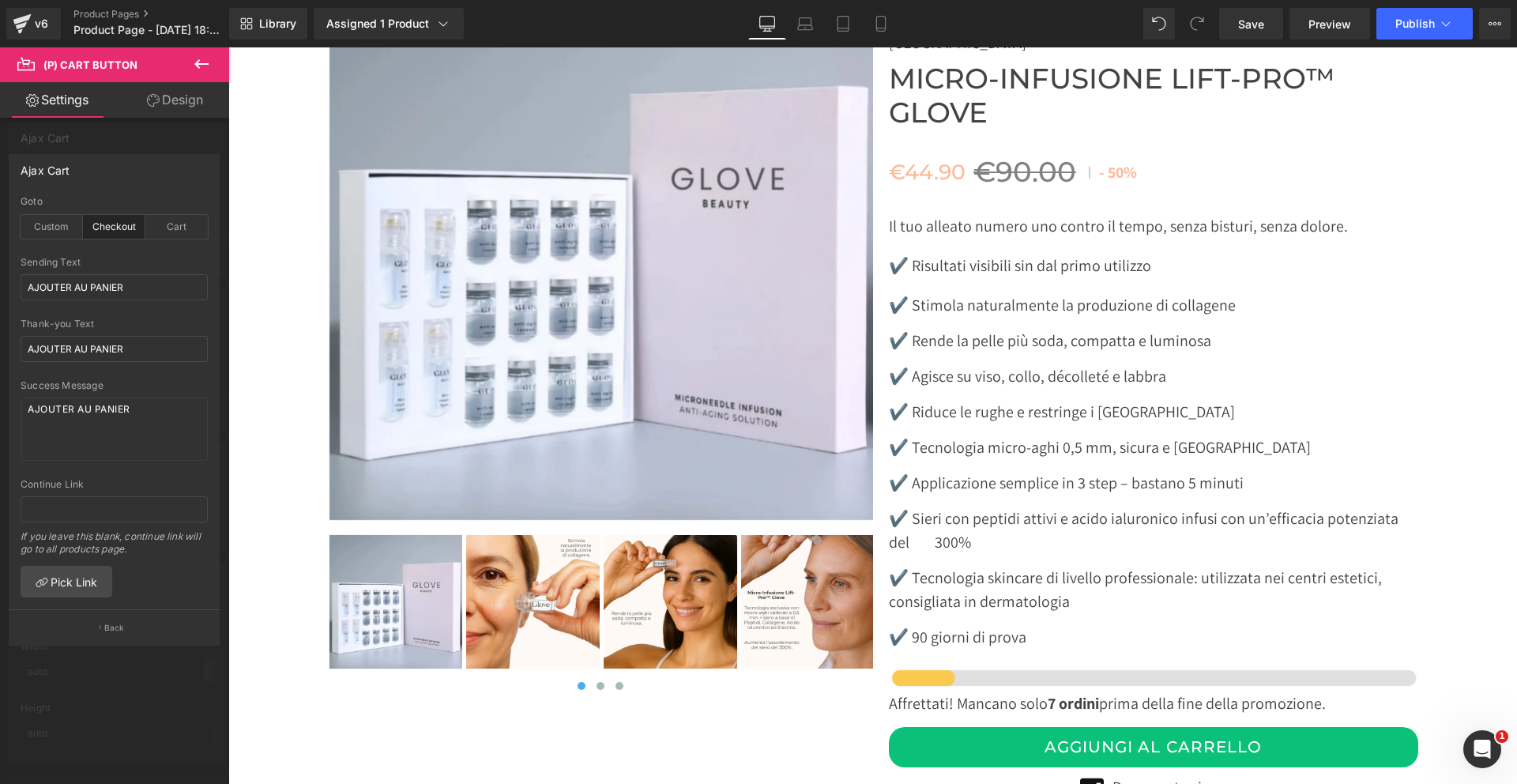
click at [207, 63] on icon at bounding box center [201, 64] width 19 height 19
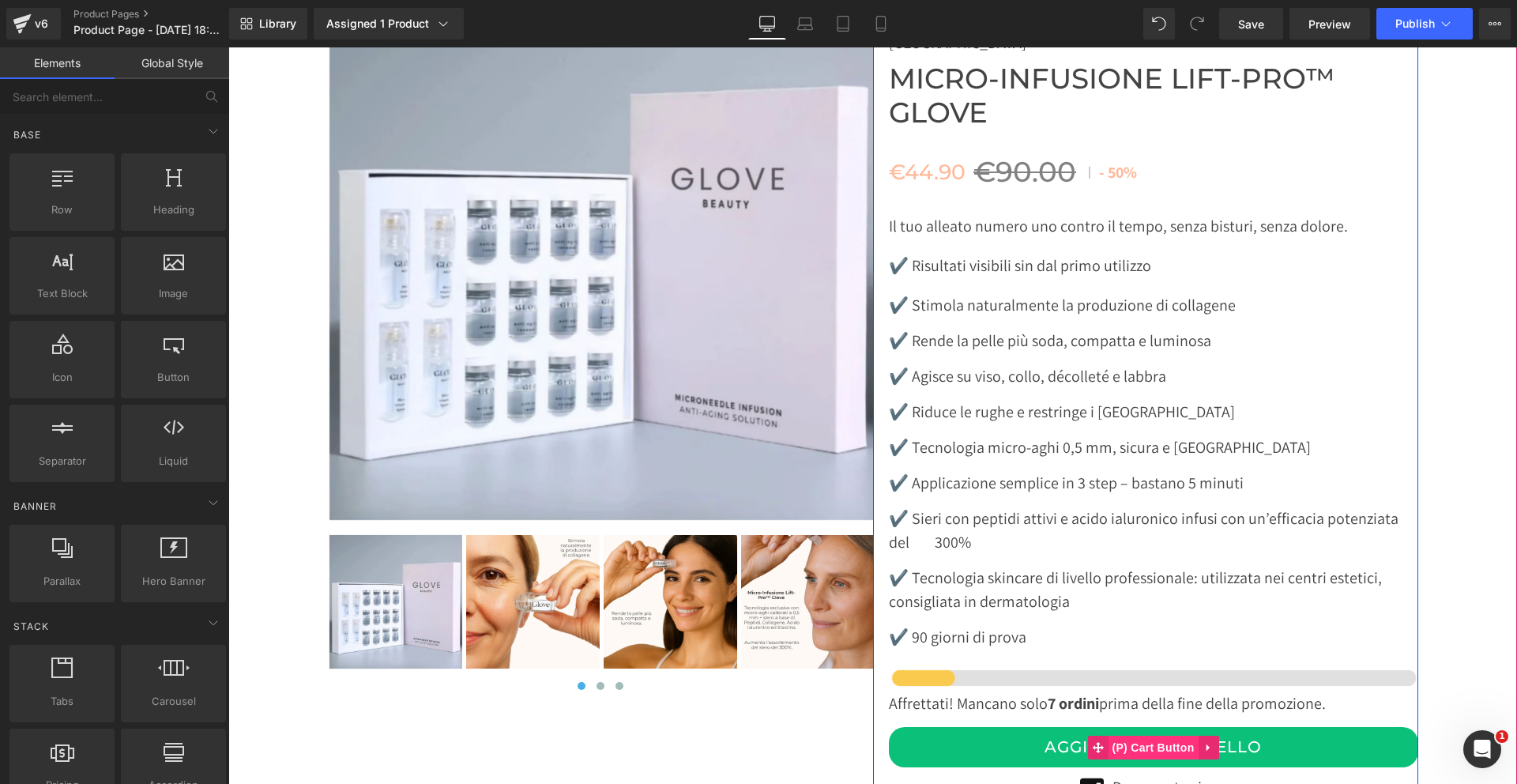
click at [1156, 735] on span "(P) Cart Button" at bounding box center [1153, 747] width 90 height 23
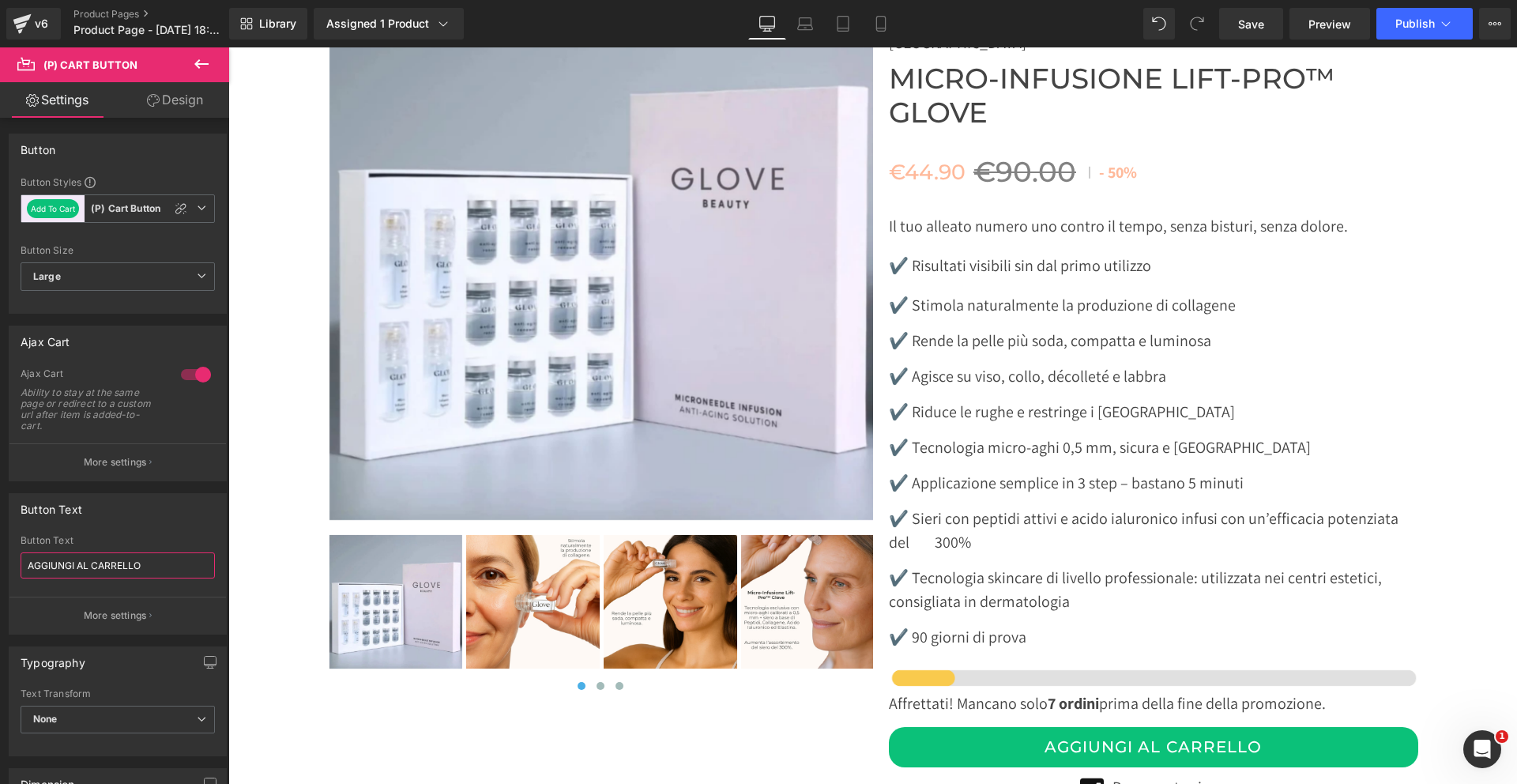
drag, startPoint x: 160, startPoint y: 572, endPoint x: -7, endPoint y: 562, distance: 167.3
click at [0, 562] on html "(P) Cart Button You are previewing how the will restyle your page. You can not …" at bounding box center [758, 392] width 1517 height 784
click at [111, 457] on p "More settings" at bounding box center [114, 462] width 63 height 14
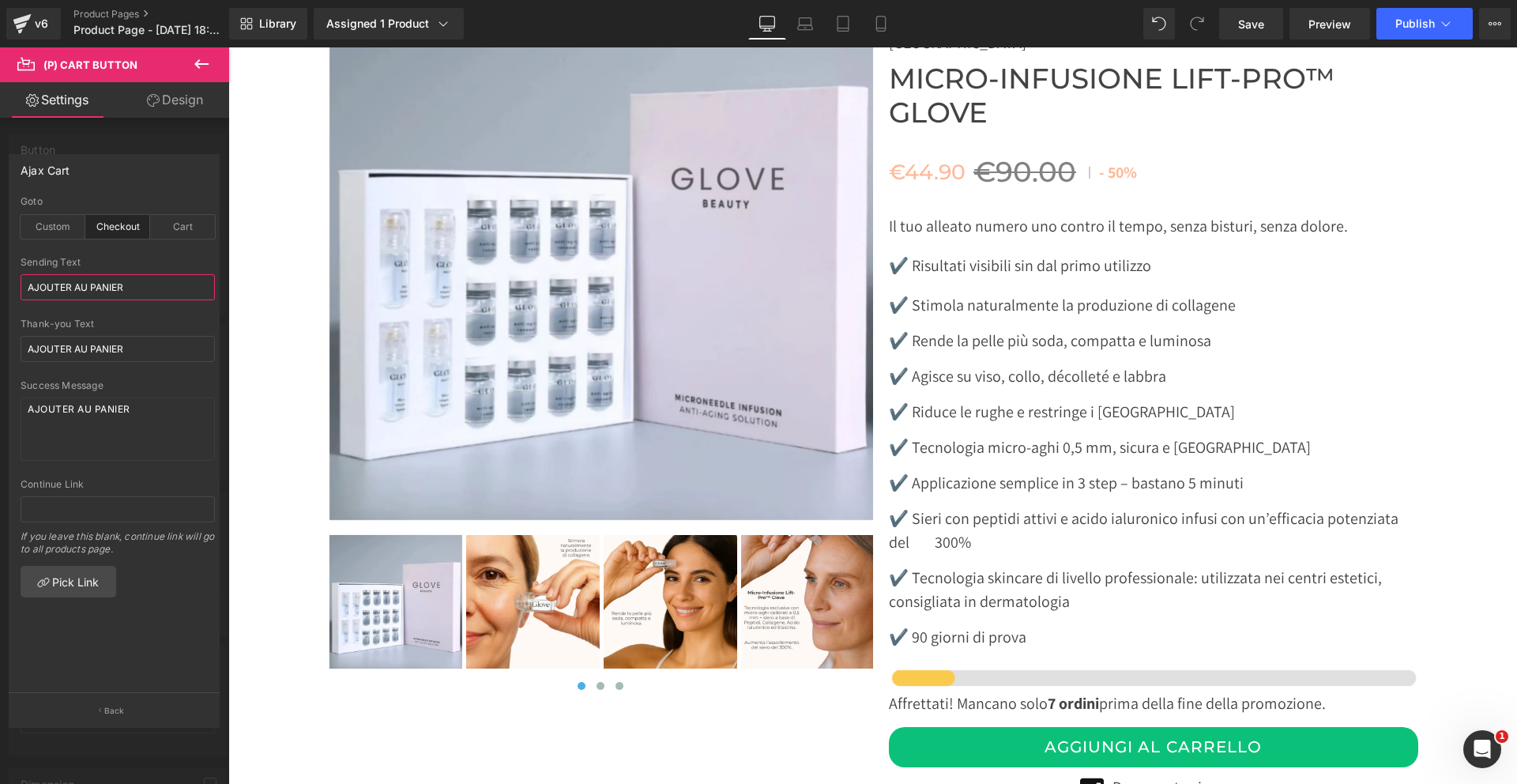
drag, startPoint x: 149, startPoint y: 291, endPoint x: -51, endPoint y: 280, distance: 200.3
click at [0, 280] on html "(P) Cart Button You are previewing how the will restyle your page. You can not …" at bounding box center [758, 392] width 1517 height 784
paste input "GGIUNGI AL CARRELLO"
type input "AGGIUNGI AL CARRELLO"
drag, startPoint x: 133, startPoint y: 348, endPoint x: -30, endPoint y: 326, distance: 164.5
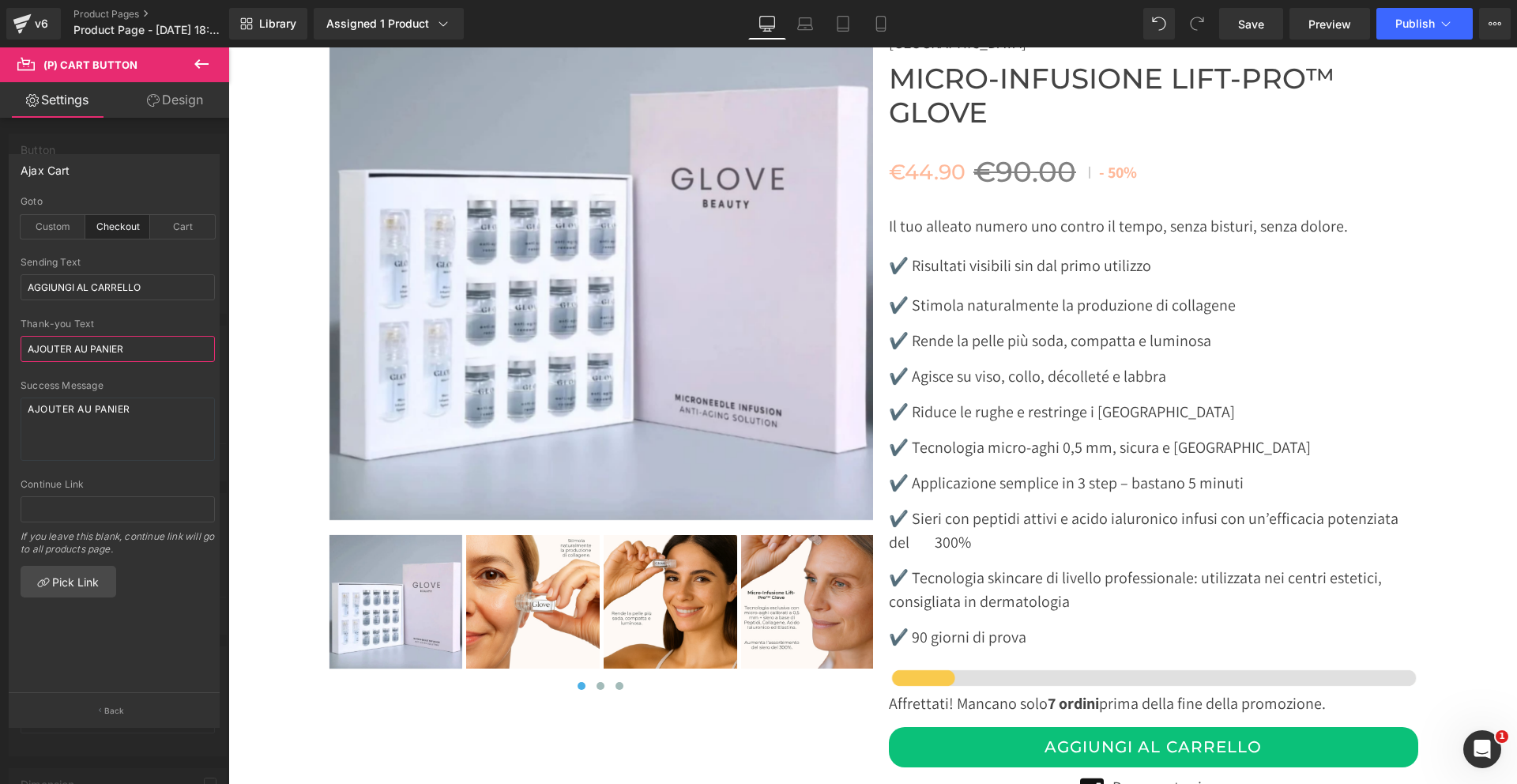
click at [0, 326] on html "(P) Cart Button You are previewing how the will restyle your page. You can not …" at bounding box center [758, 392] width 1517 height 784
paste input "GGIUNGI AL CARRELLO"
type input "AGGIUNGI AL CARRELLO"
drag, startPoint x: 154, startPoint y: 415, endPoint x: -22, endPoint y: 402, distance: 176.5
click at [0, 402] on html "(P) Cart Button You are previewing how the will restyle your page. You can not …" at bounding box center [758, 392] width 1517 height 784
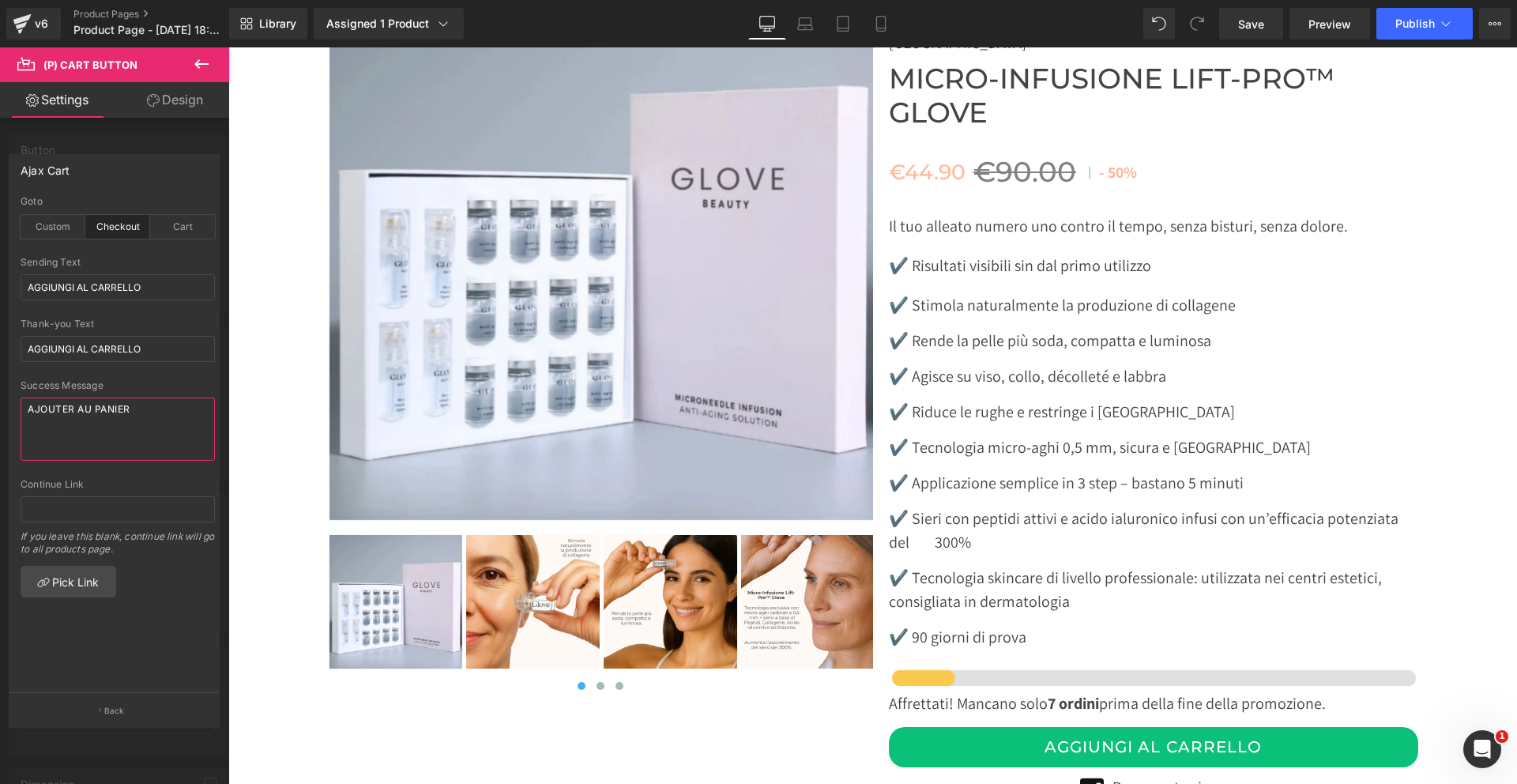
paste textarea "GGIUNGI AL CARRELLO"
type textarea "AGGIUNGI AL CARRELLO"
click at [119, 699] on button "Back" at bounding box center [113, 710] width 211 height 36
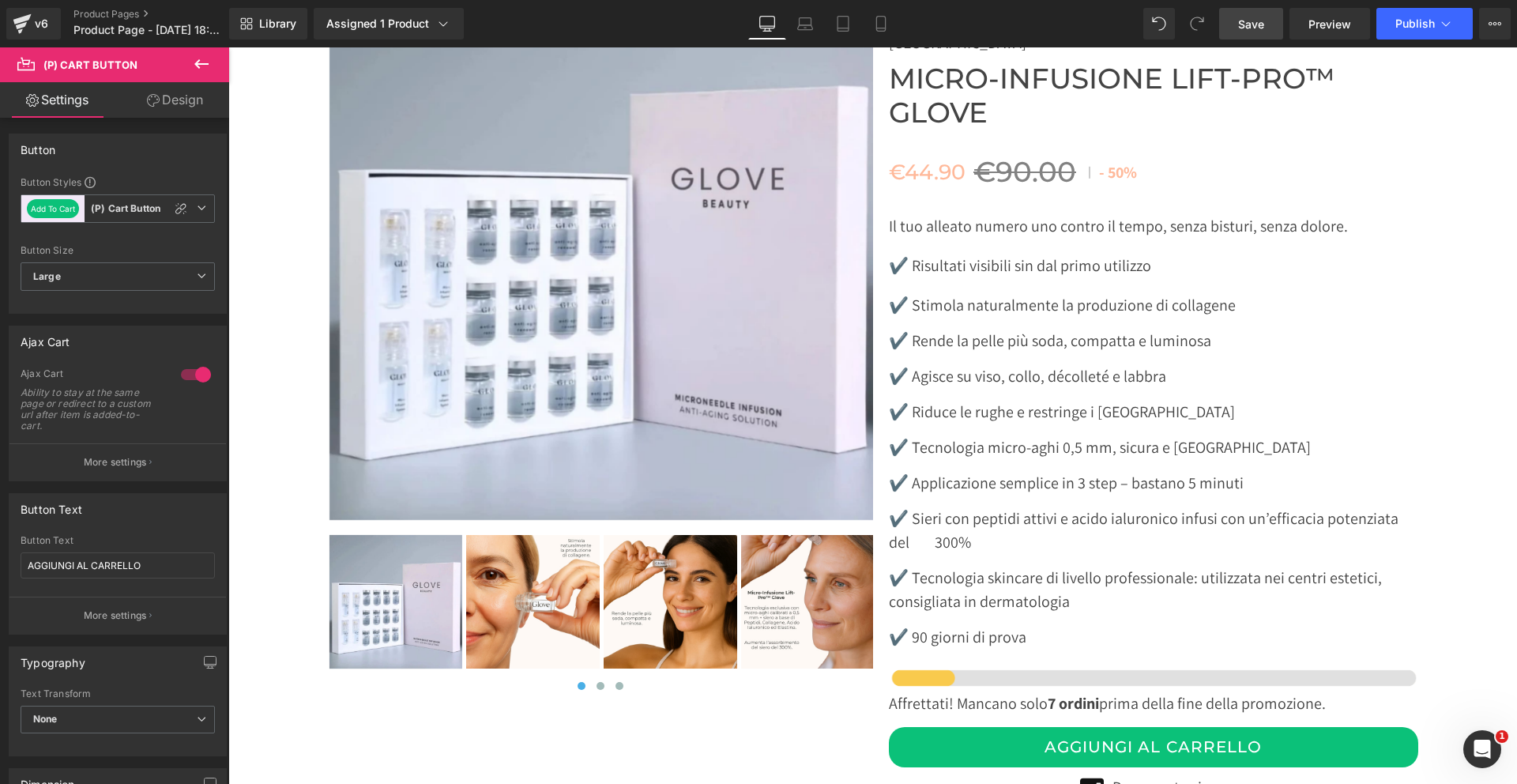
click at [1242, 22] on span "Save" at bounding box center [1252, 24] width 26 height 17
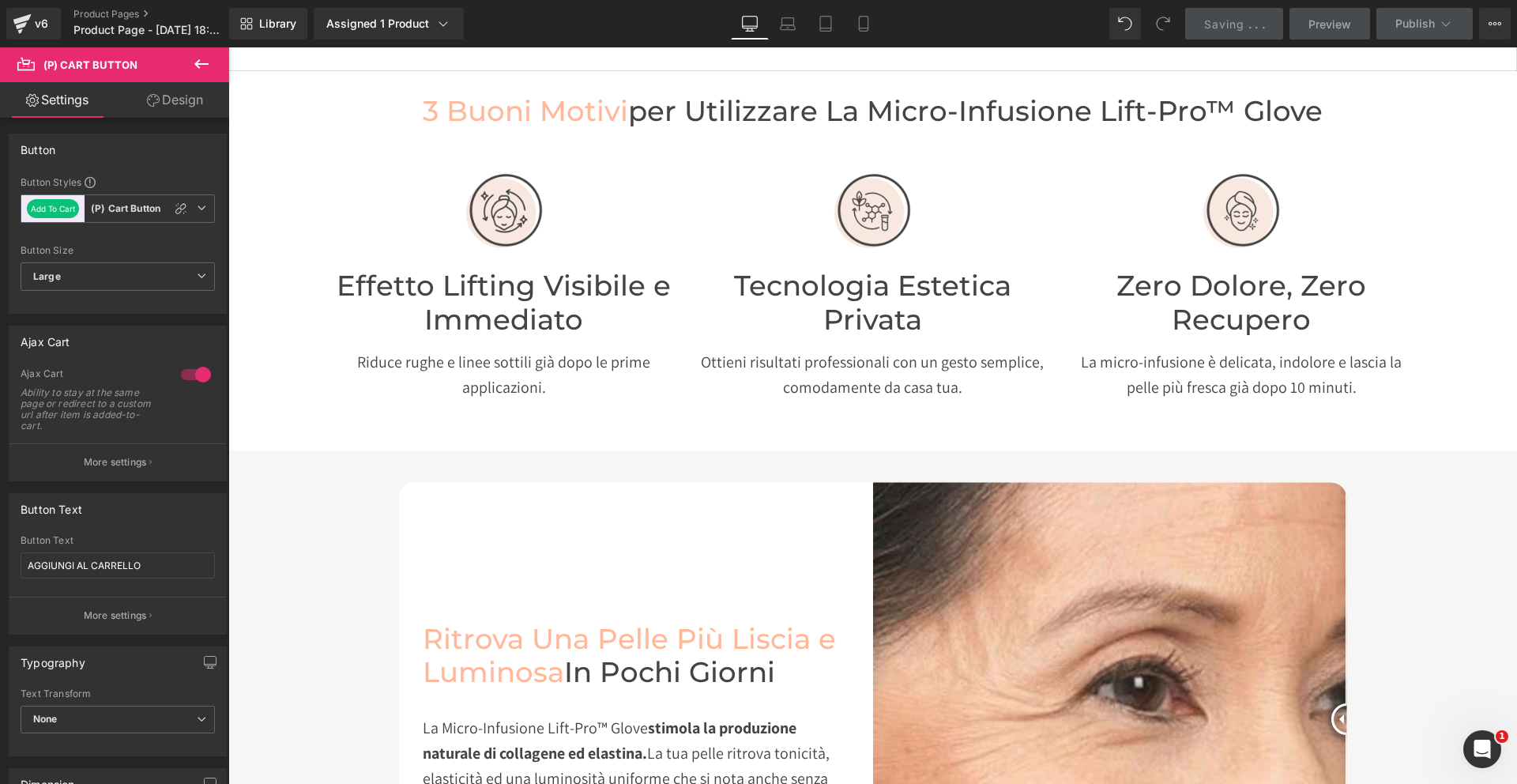
scroll to position [0, 0]
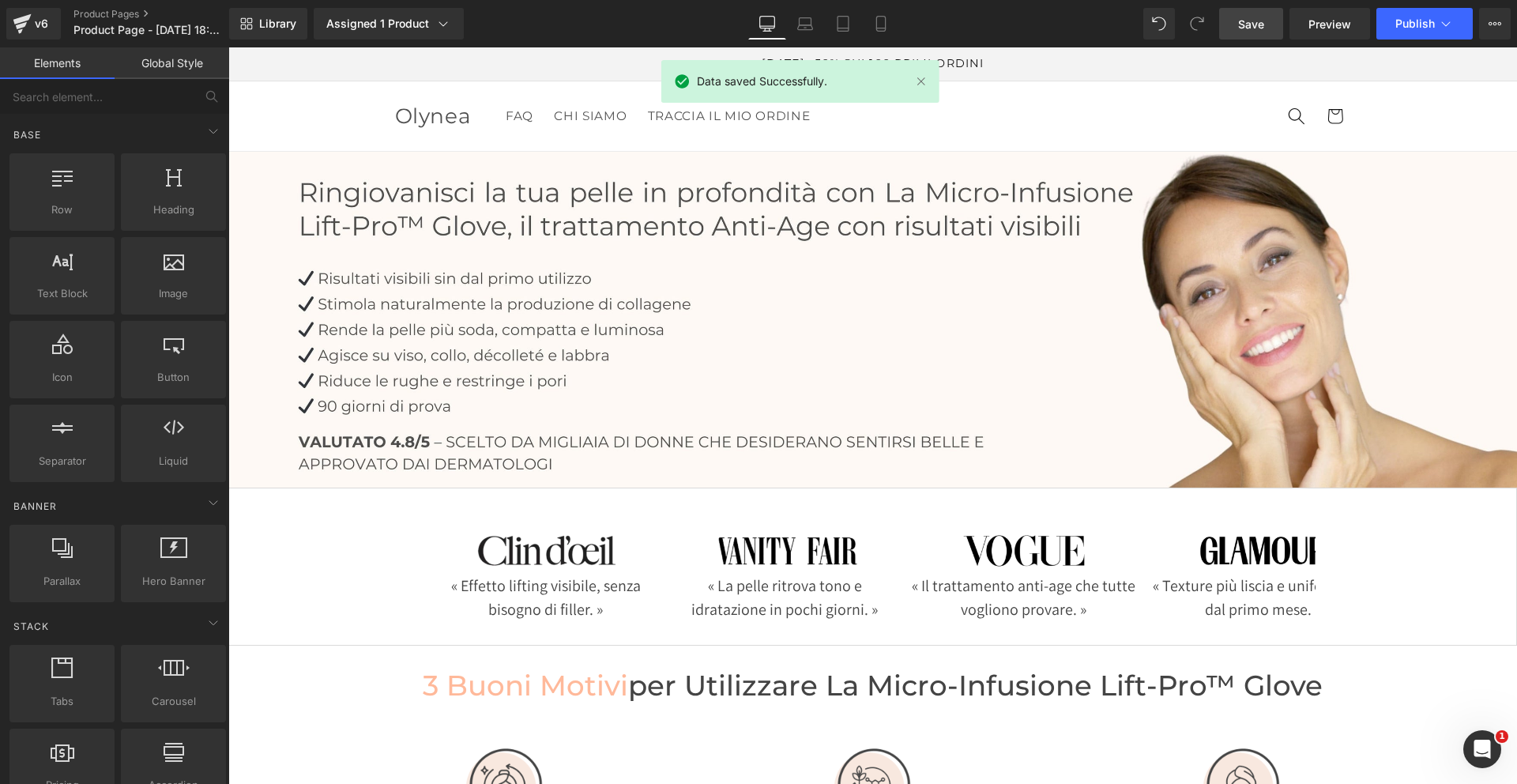
click at [859, 134] on header "FAQ CHI SIAMO TRACCIA IL MIO ORDINE Olynea FAQ CHI SIAMO TRACCIA IL MIO ORDINE …" at bounding box center [872, 116] width 1043 height 69
click at [931, 79] on div "Data saved Successfully." at bounding box center [800, 81] width 278 height 43
click at [922, 81] on link at bounding box center [921, 81] width 18 height 18
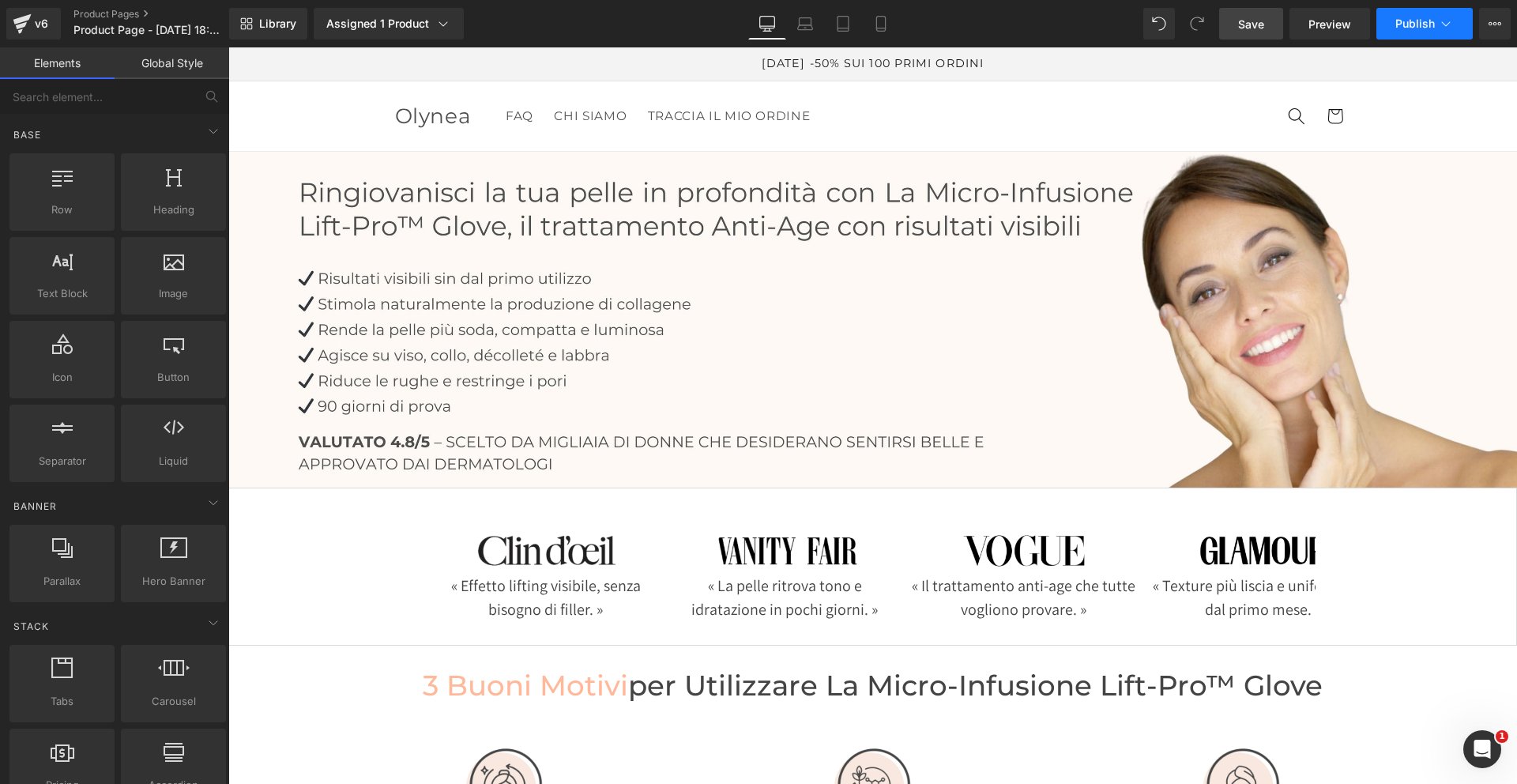
click at [1407, 33] on button "Publish" at bounding box center [1424, 23] width 97 height 32
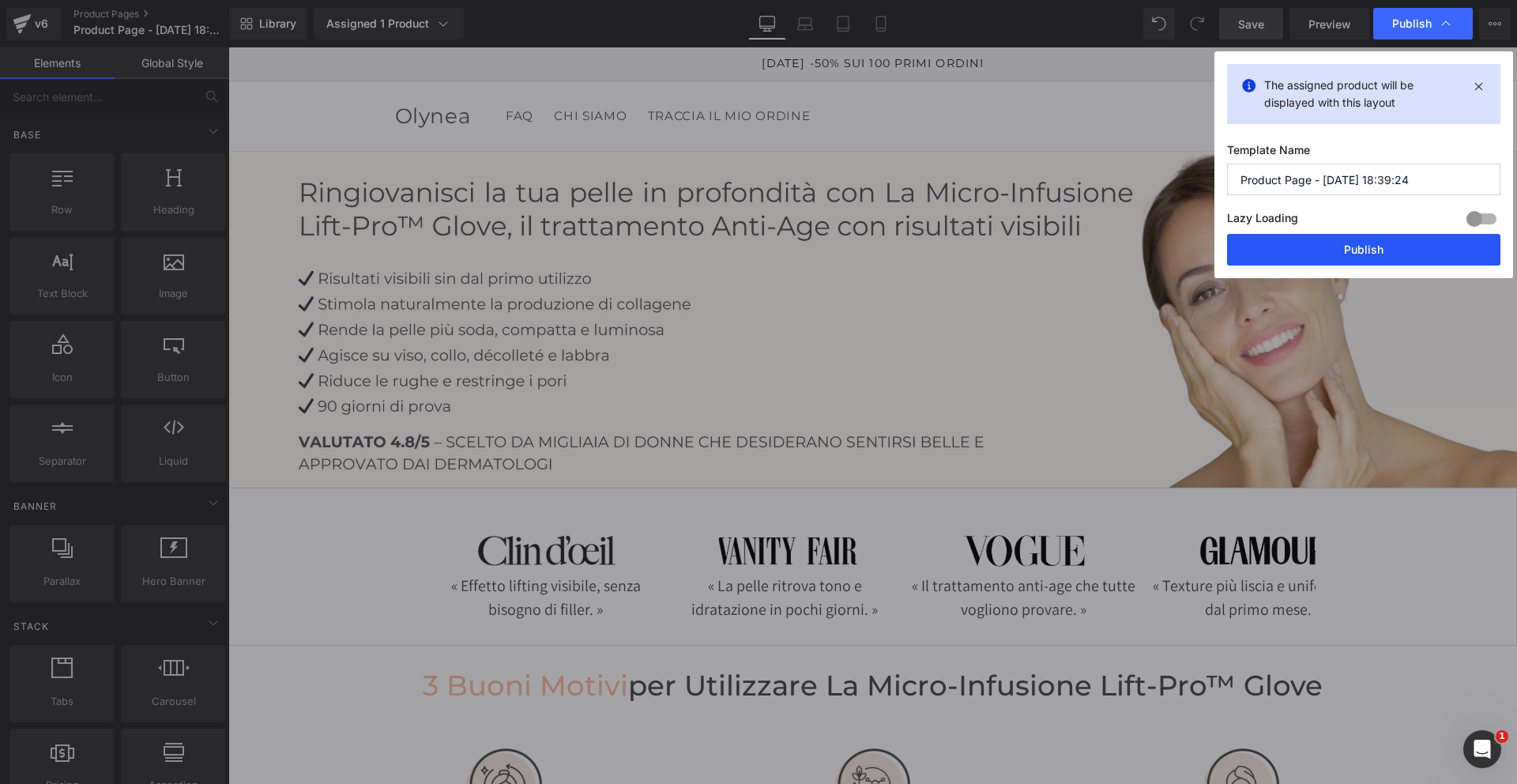
click at [1312, 250] on button "Publish" at bounding box center [1364, 250] width 274 height 32
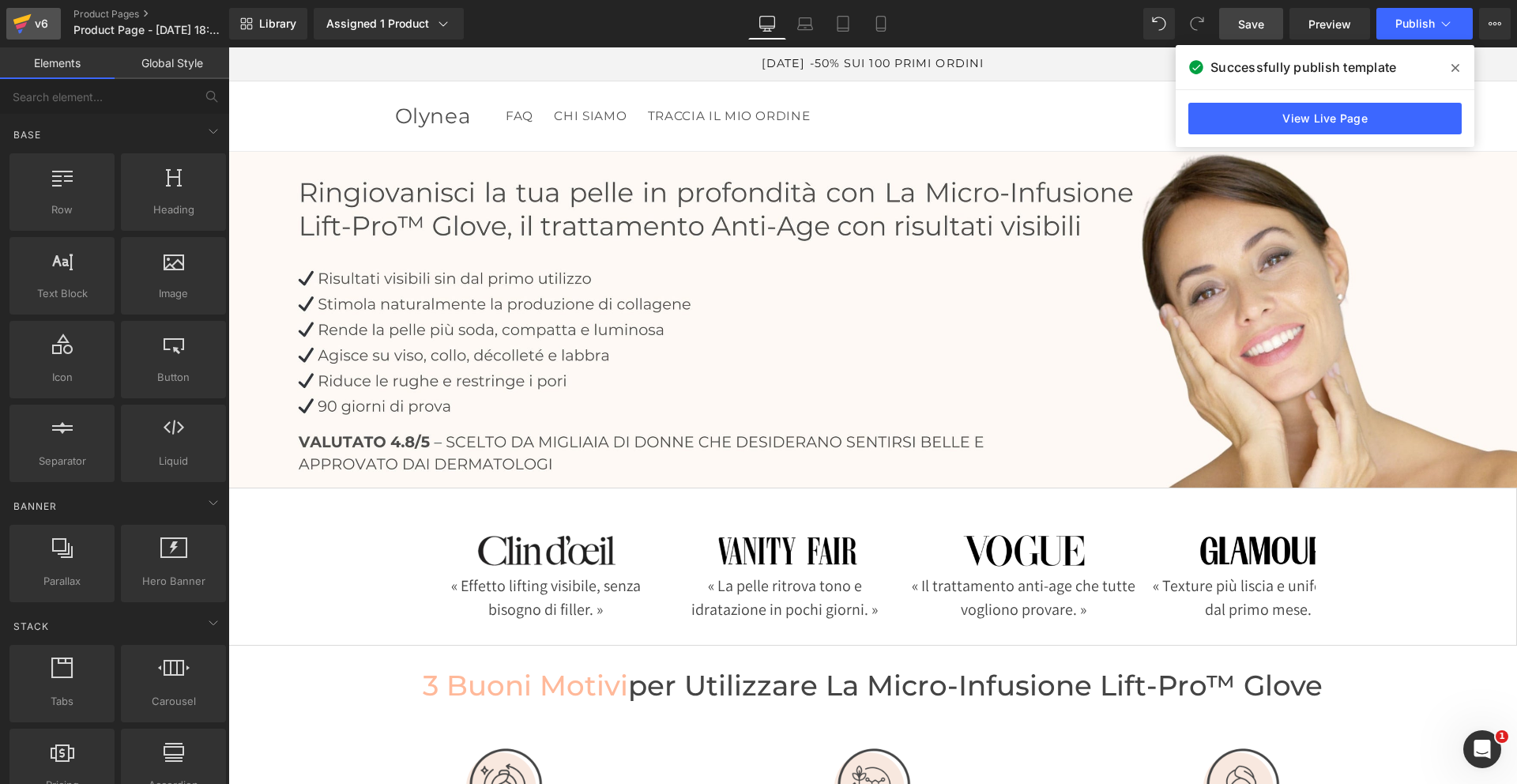
click at [25, 25] on icon at bounding box center [22, 23] width 19 height 39
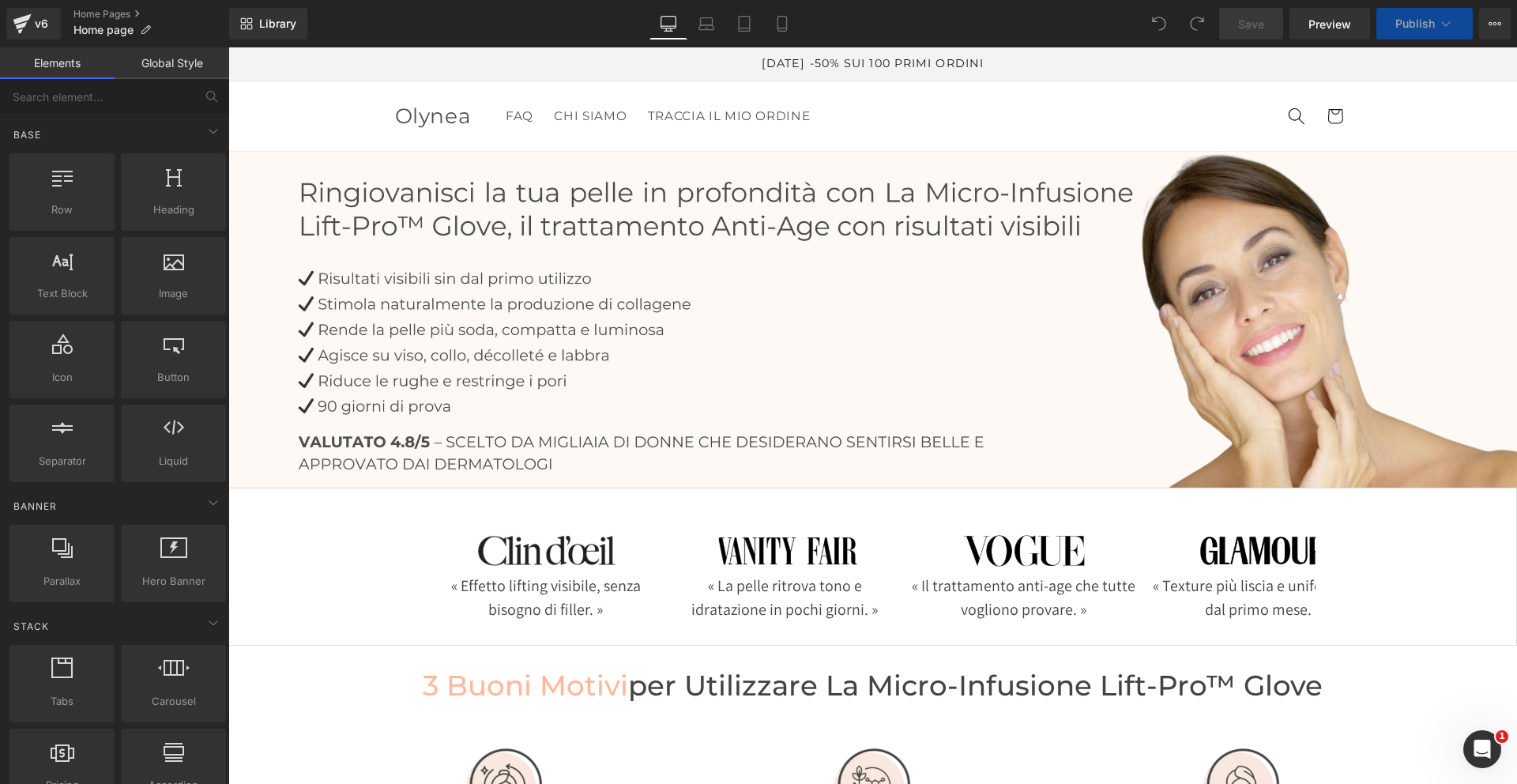
click at [1428, 29] on span "Publish" at bounding box center [1416, 23] width 39 height 12
click at [1432, 30] on button "Publish" at bounding box center [1424, 23] width 97 height 32
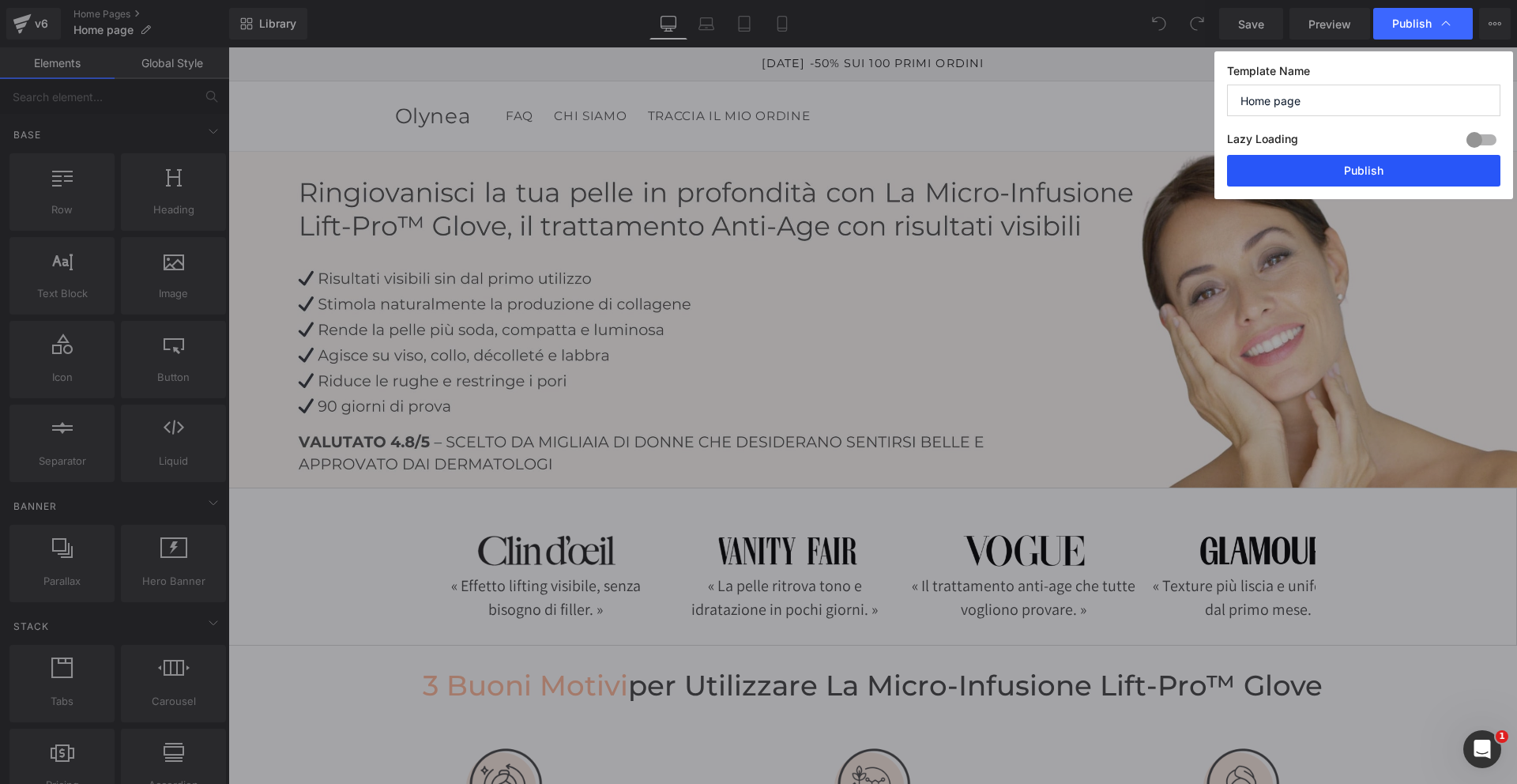
click at [1350, 174] on button "Publish" at bounding box center [1364, 170] width 274 height 32
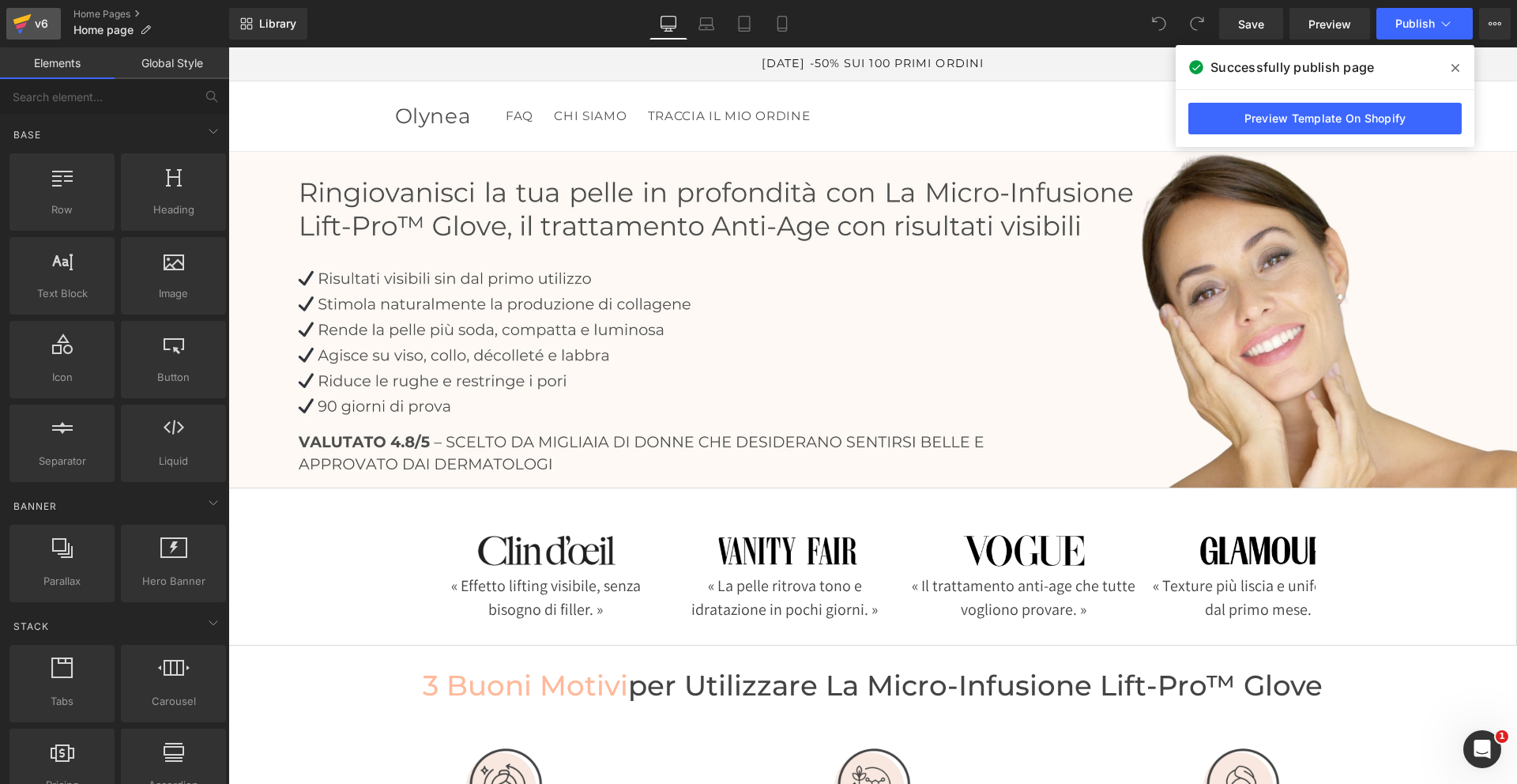
click at [37, 20] on div "v6" at bounding box center [41, 23] width 20 height 21
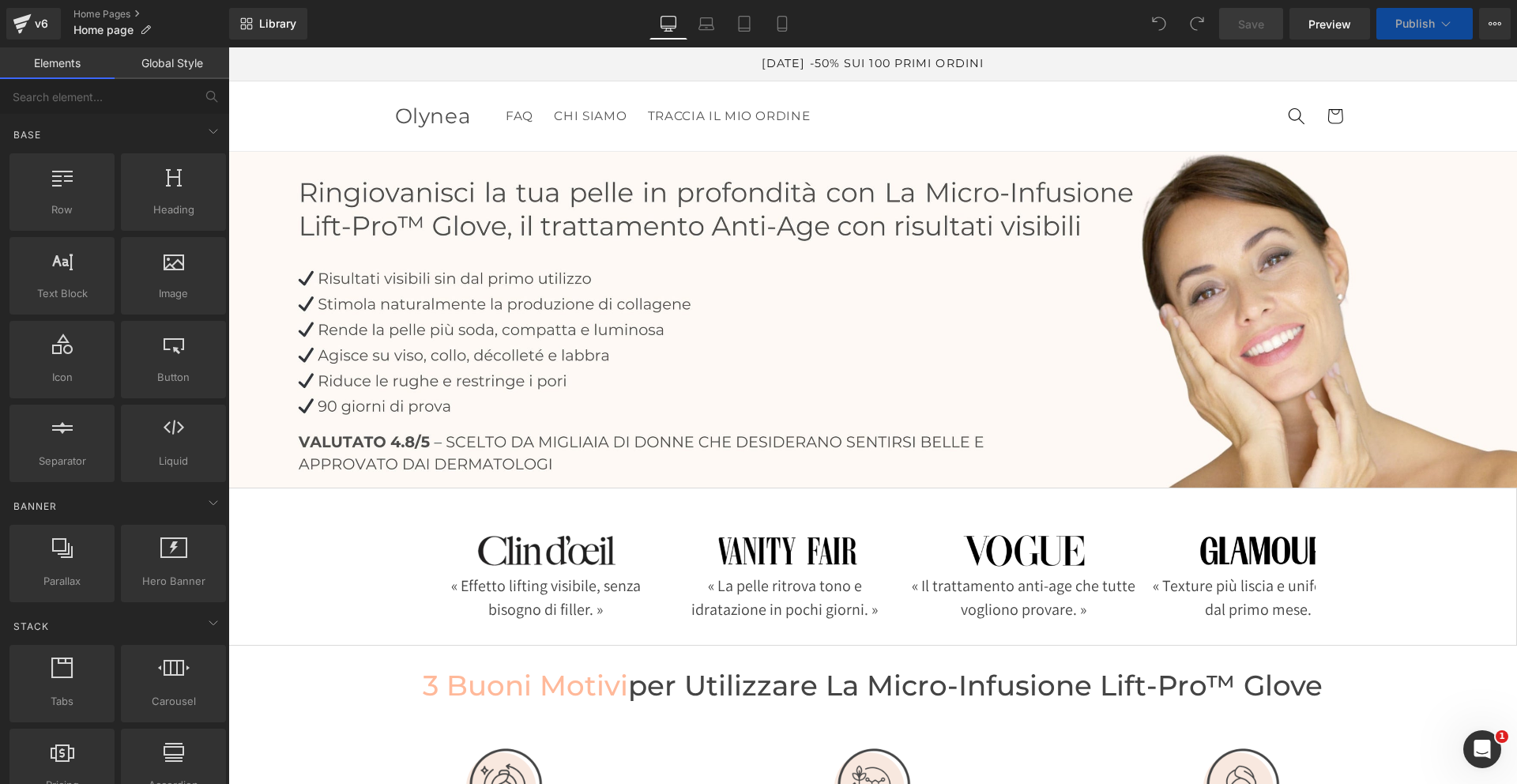
click at [1490, 23] on icon at bounding box center [1495, 23] width 12 height 12
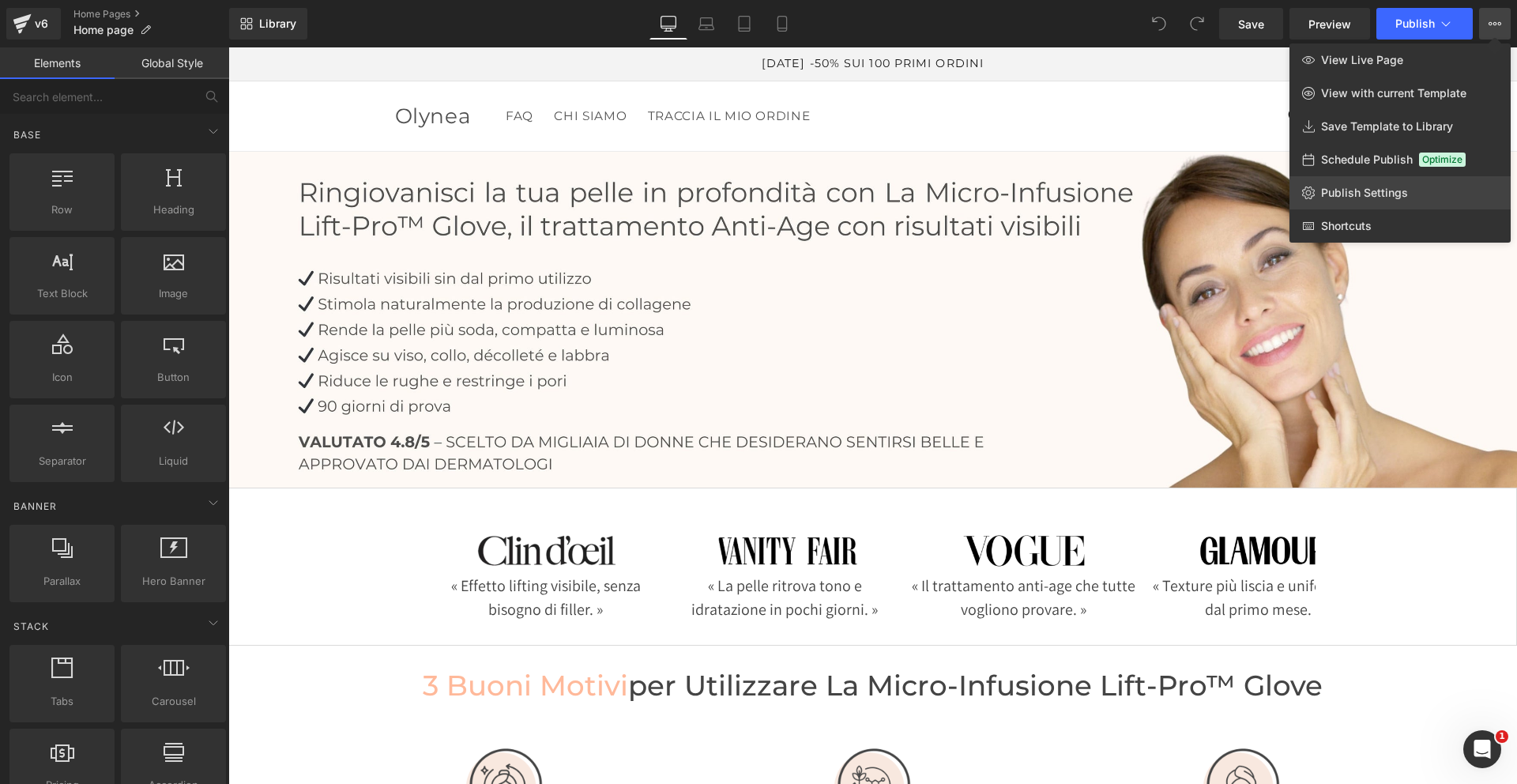
click at [1385, 186] on span "Publish Settings" at bounding box center [1364, 192] width 87 height 14
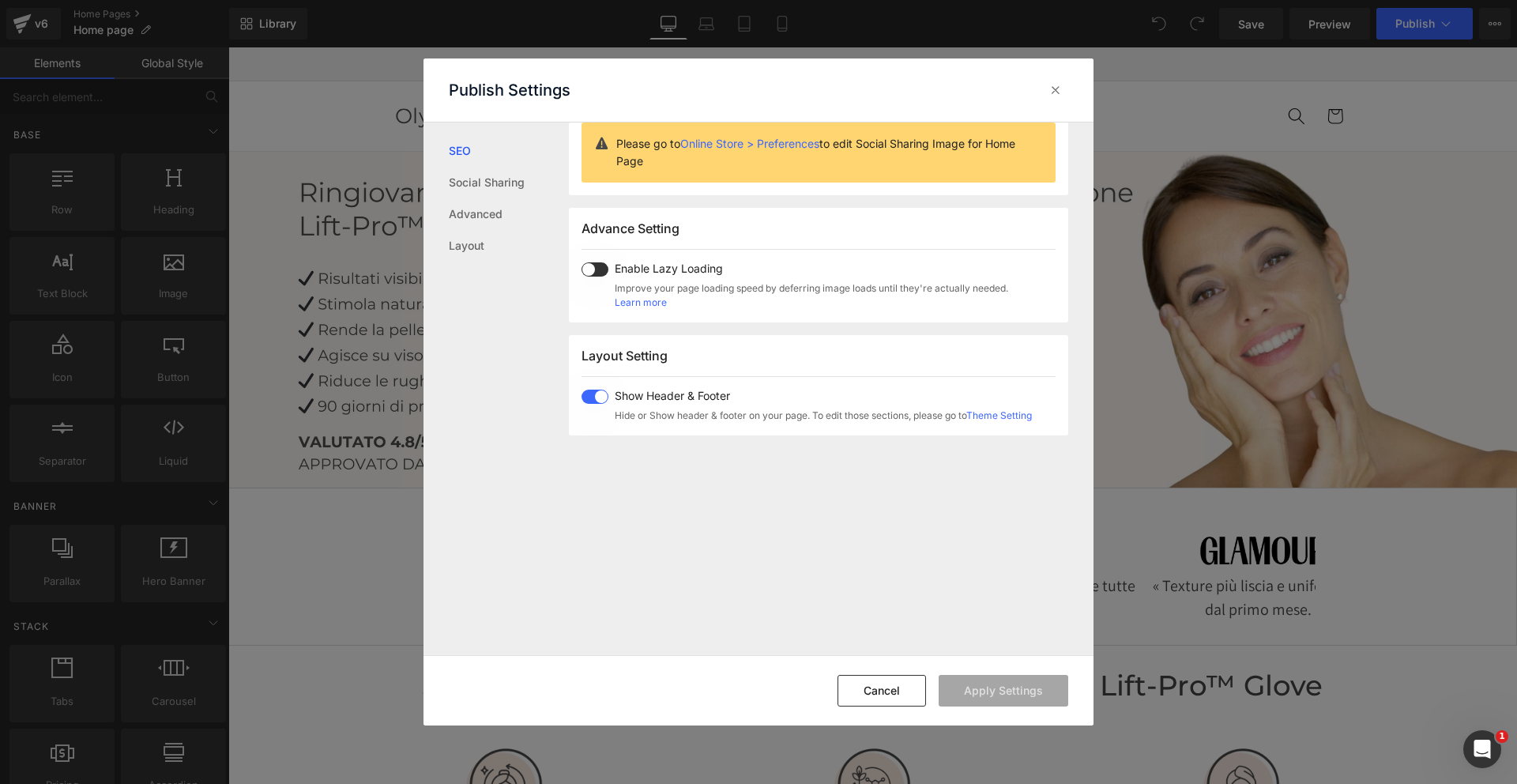
scroll to position [218, 0]
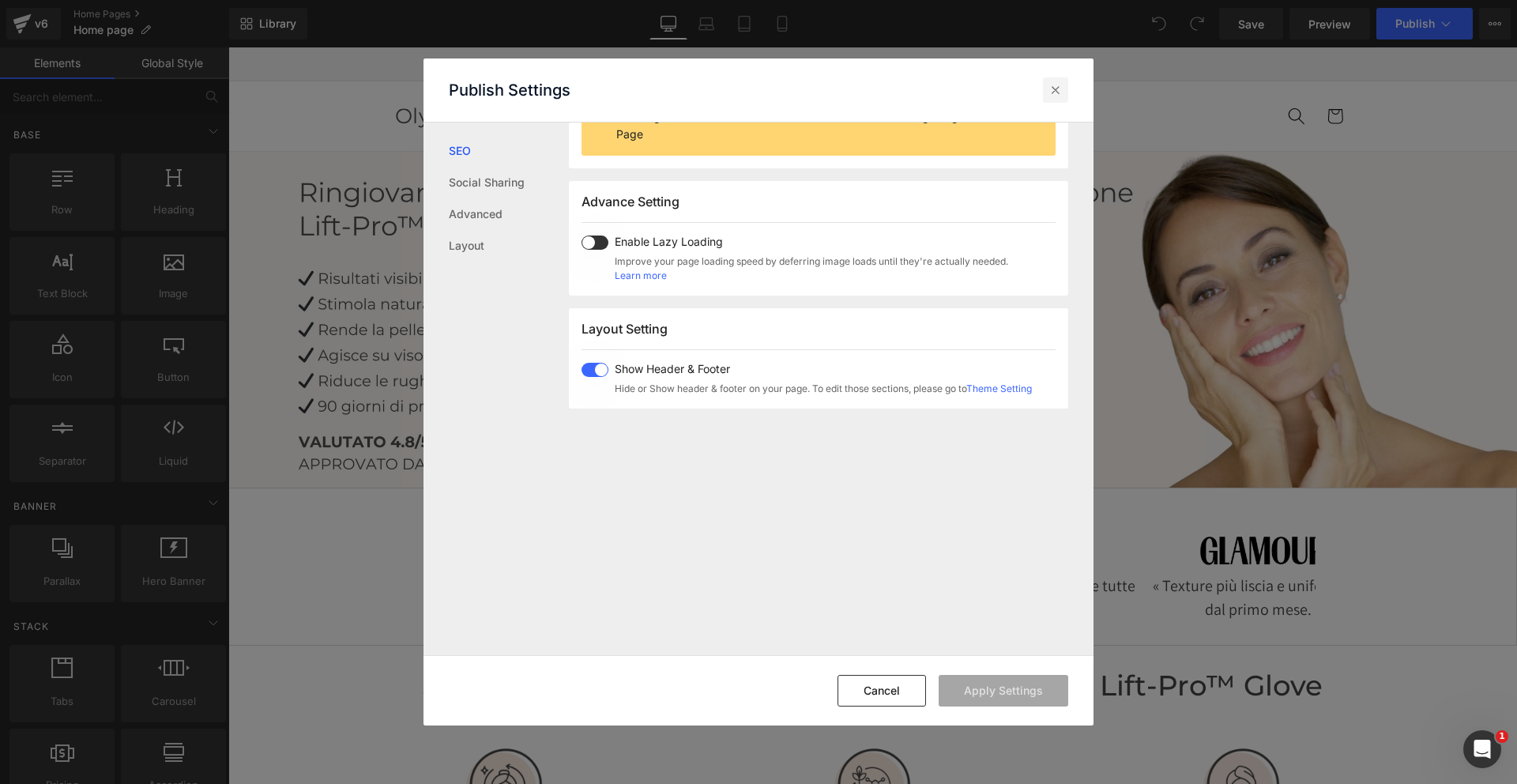
click at [1055, 91] on icon at bounding box center [1055, 90] width 16 height 16
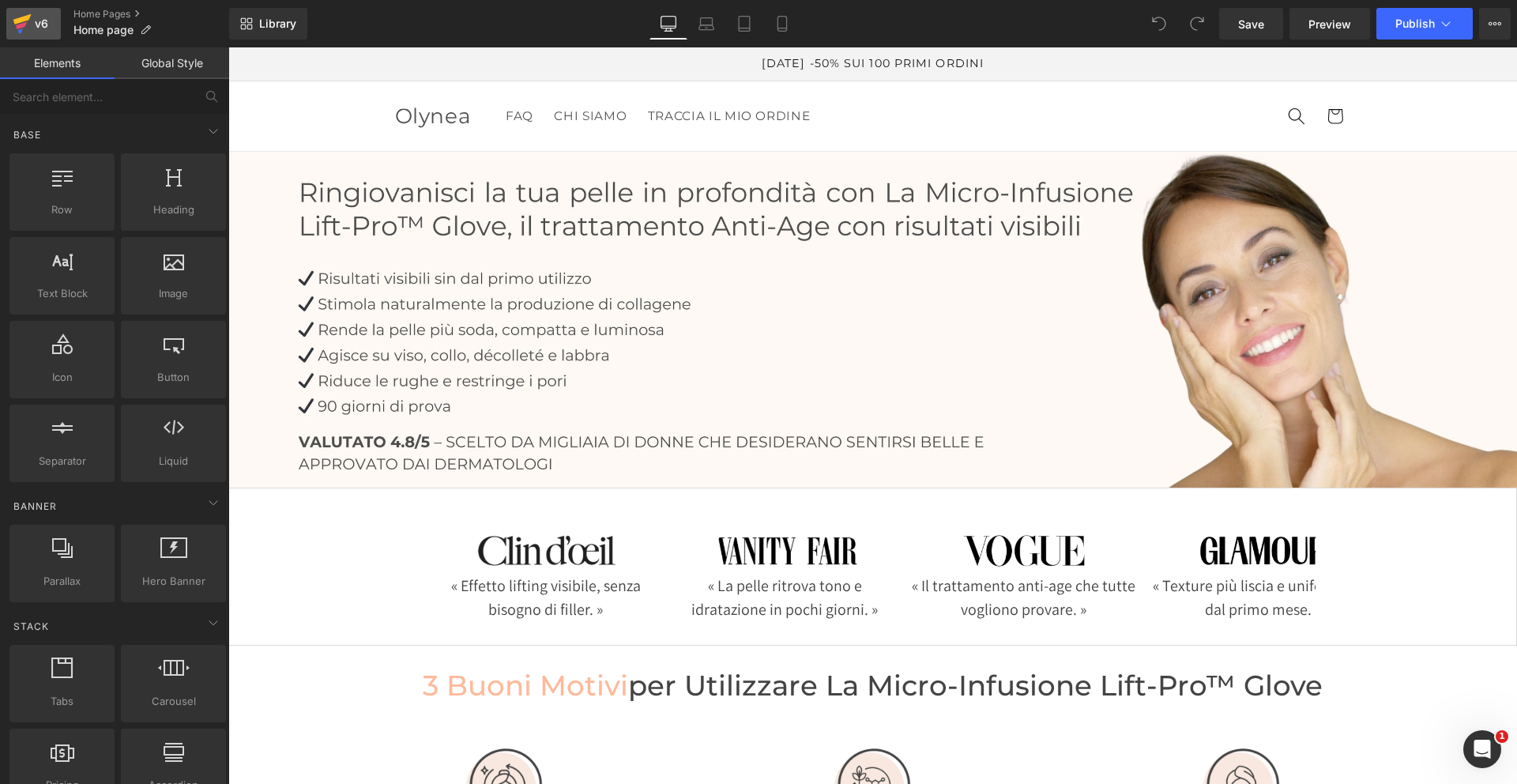
click at [21, 22] on icon at bounding box center [22, 19] width 18 height 10
